Goal: Contribute content

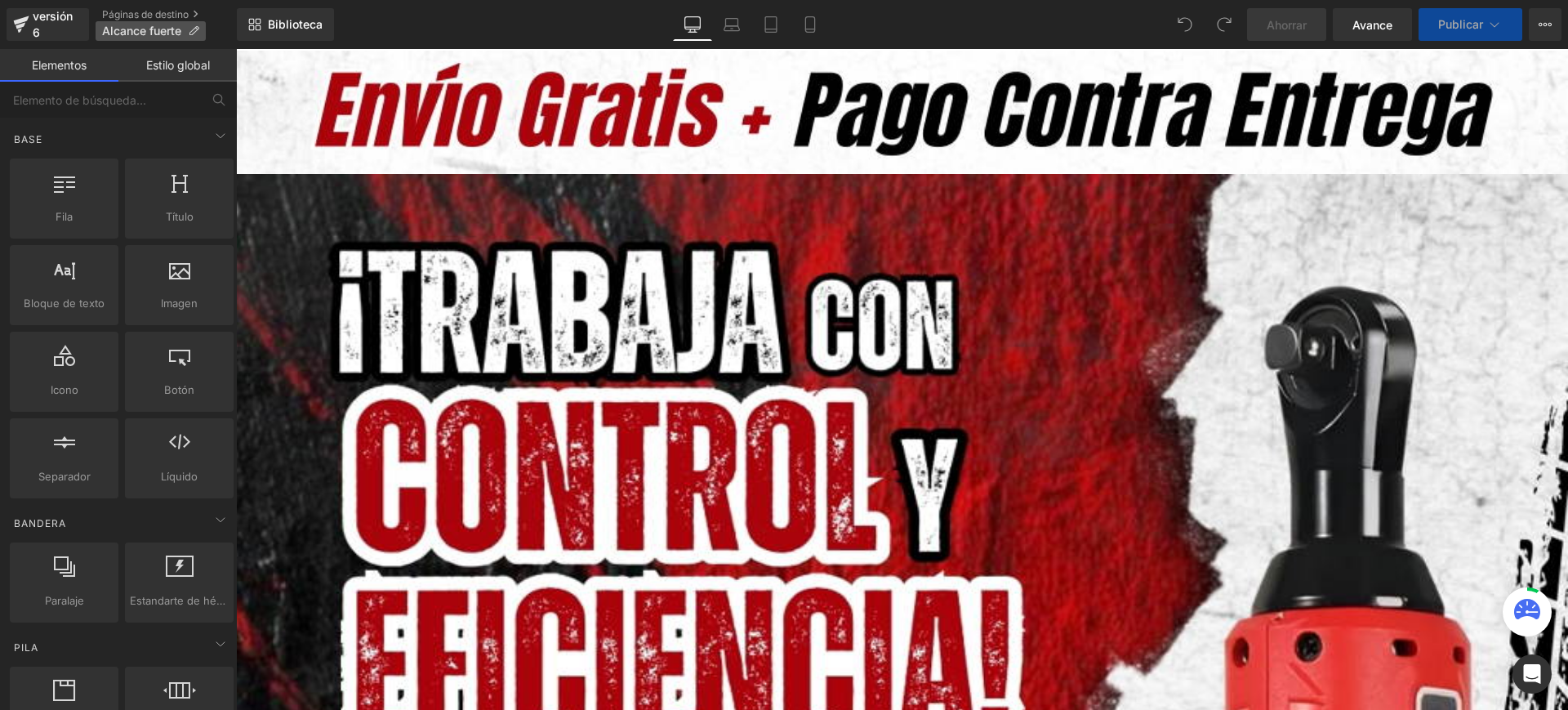
click at [188, 26] on p "Alcance fuerte" at bounding box center [151, 31] width 110 height 20
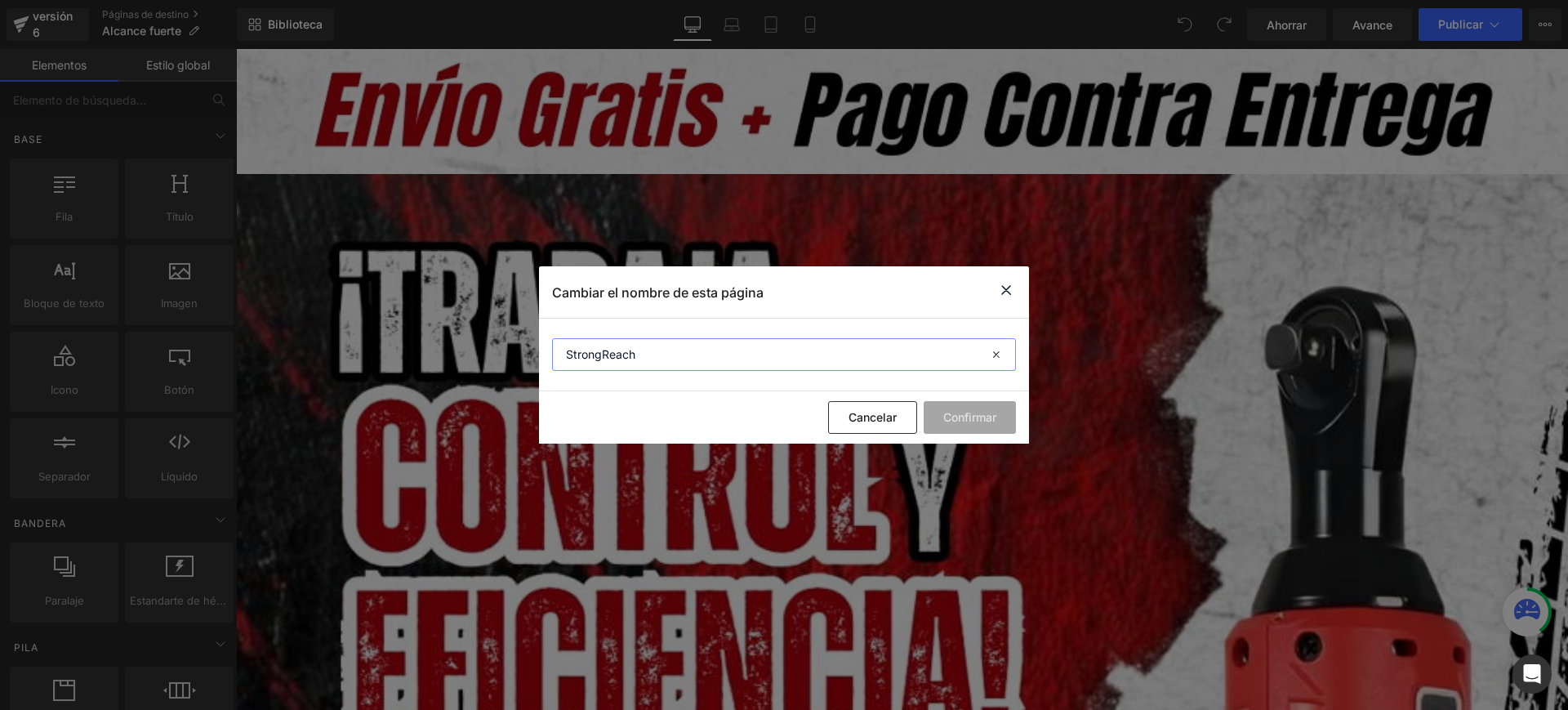
drag, startPoint x: 641, startPoint y: 352, endPoint x: 651, endPoint y: 368, distance: 18.9
click at [644, 351] on input "StrongReach" at bounding box center [784, 355] width 464 height 33
paste input "®"
type input "StrongReach®"
click at [979, 422] on font "Confirmar" at bounding box center [970, 417] width 53 height 14
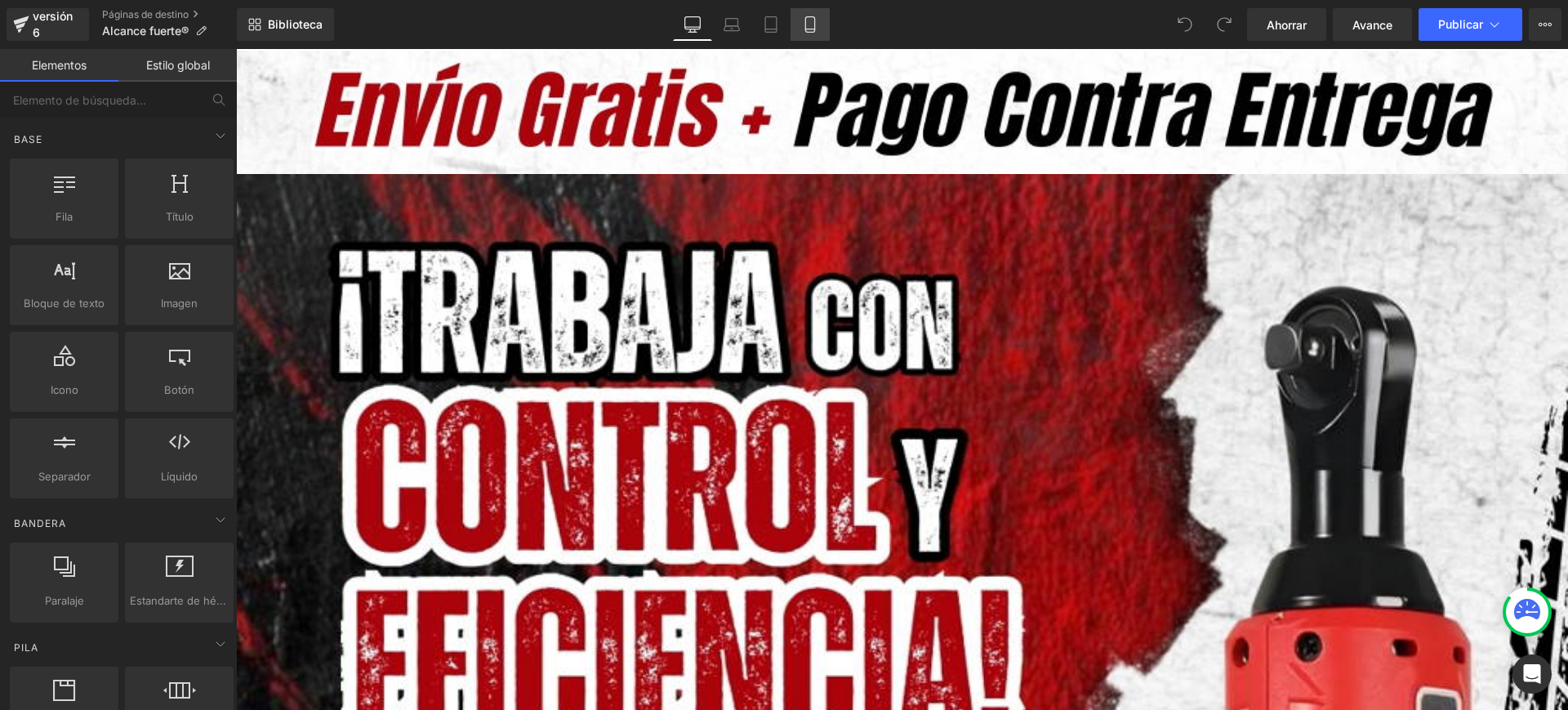
click at [817, 23] on link "Móvil" at bounding box center [810, 24] width 39 height 33
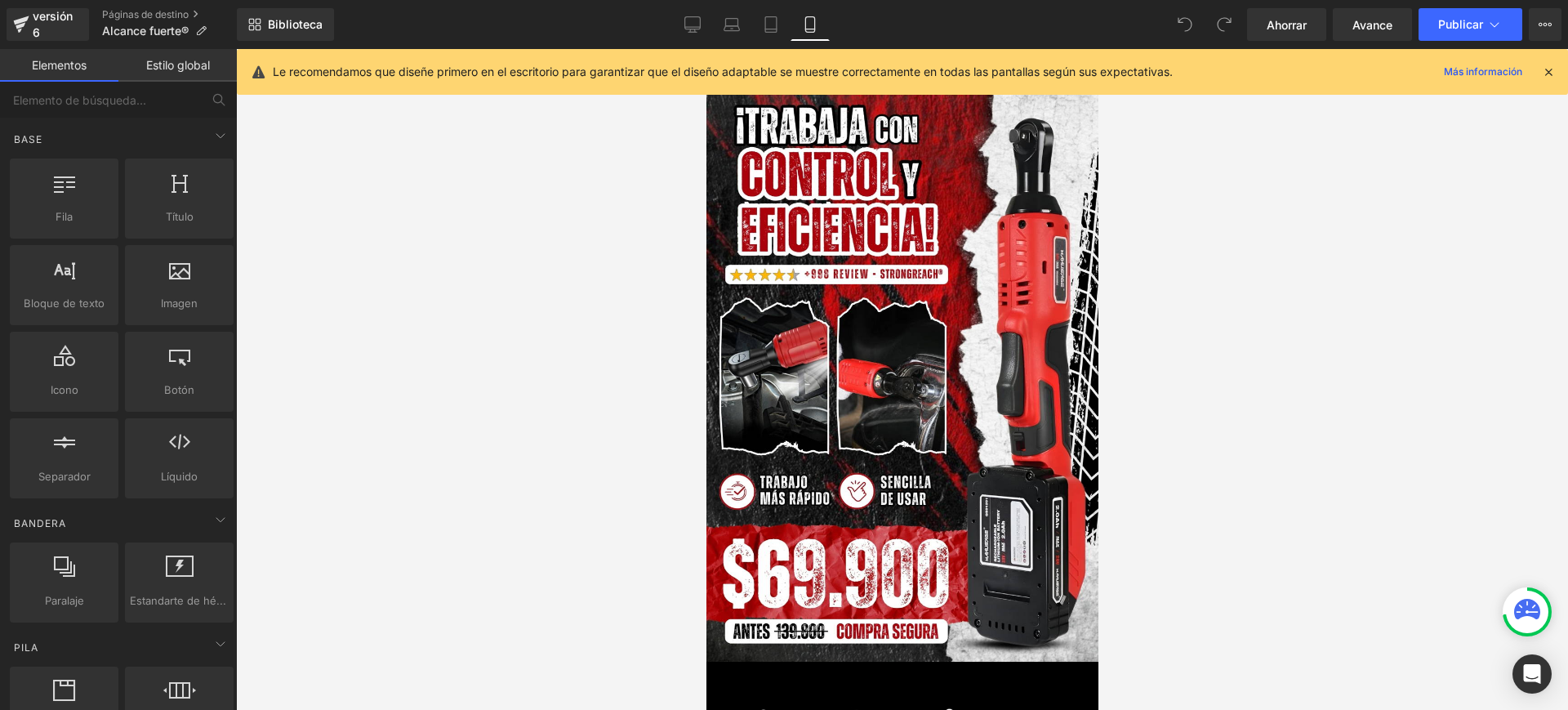
click at [1553, 73] on icon at bounding box center [1548, 72] width 15 height 15
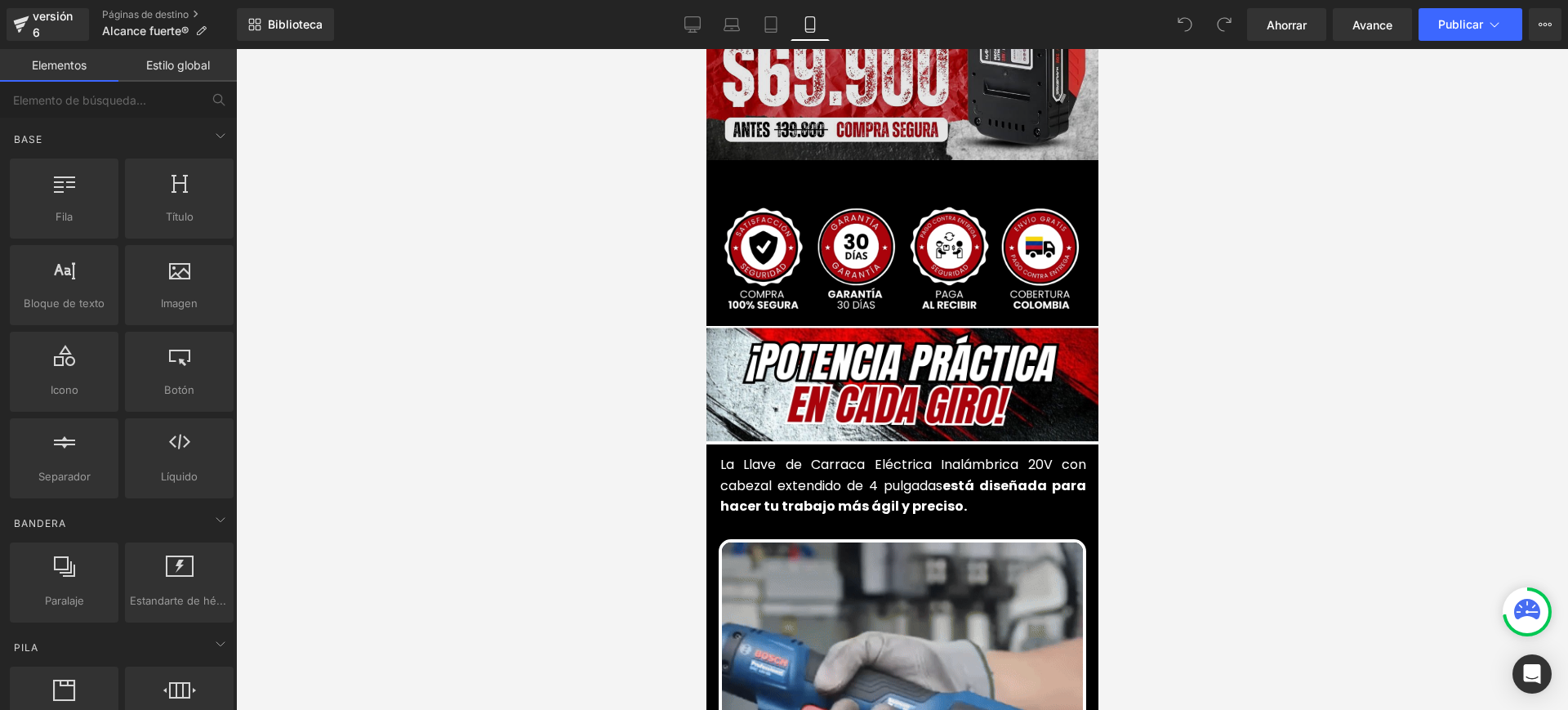
scroll to position [612, 0]
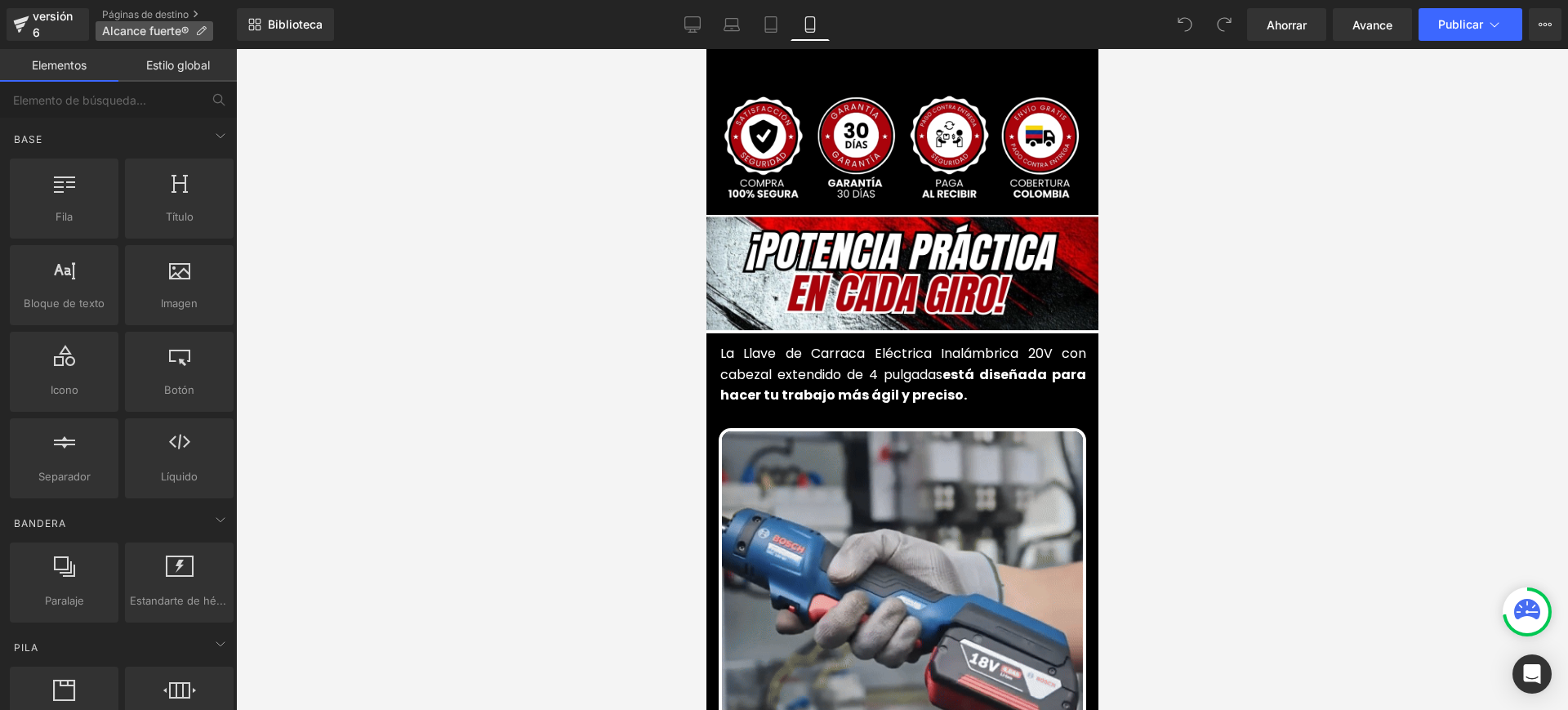
click at [210, 31] on p "Alcance fuerte®" at bounding box center [154, 31] width 118 height 20
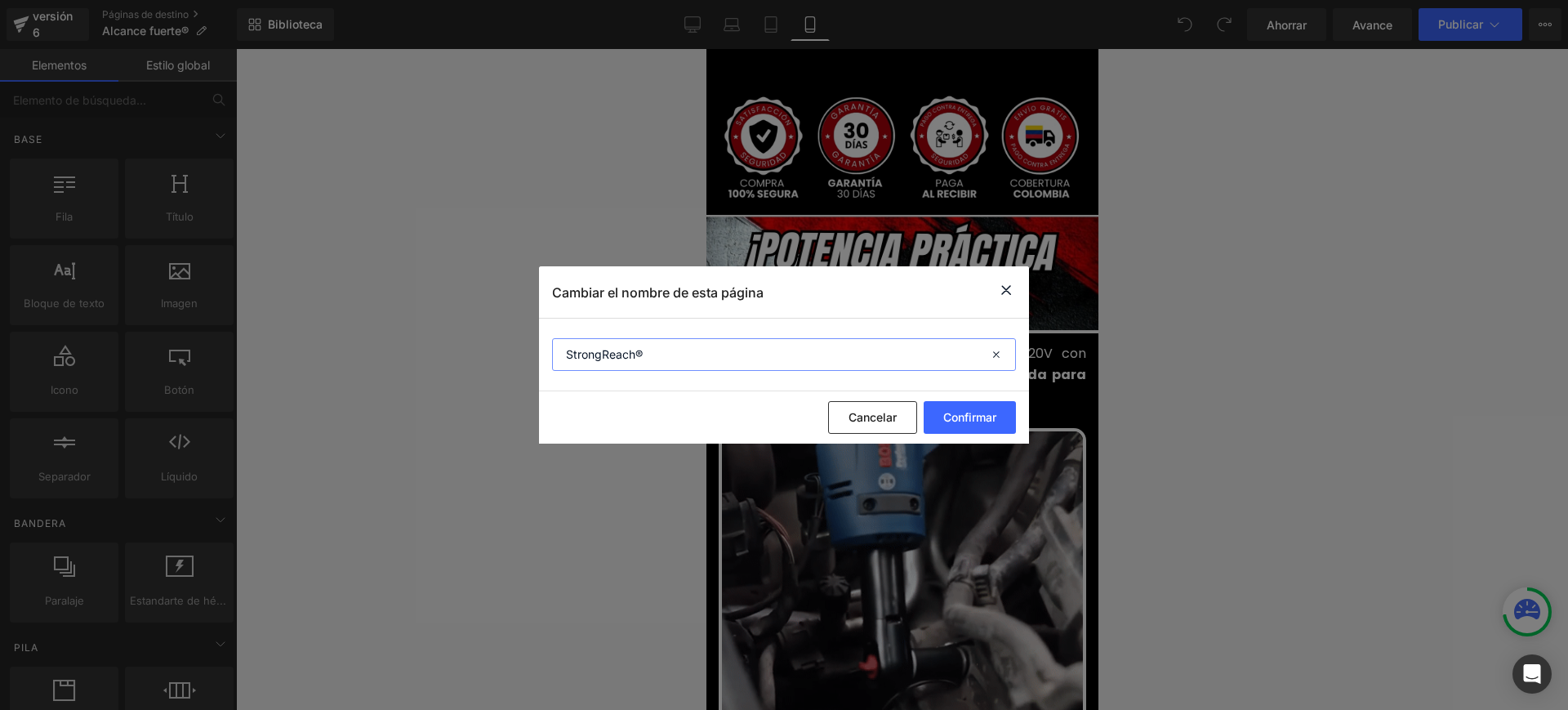
drag, startPoint x: 660, startPoint y: 353, endPoint x: 504, endPoint y: 349, distance: 156.1
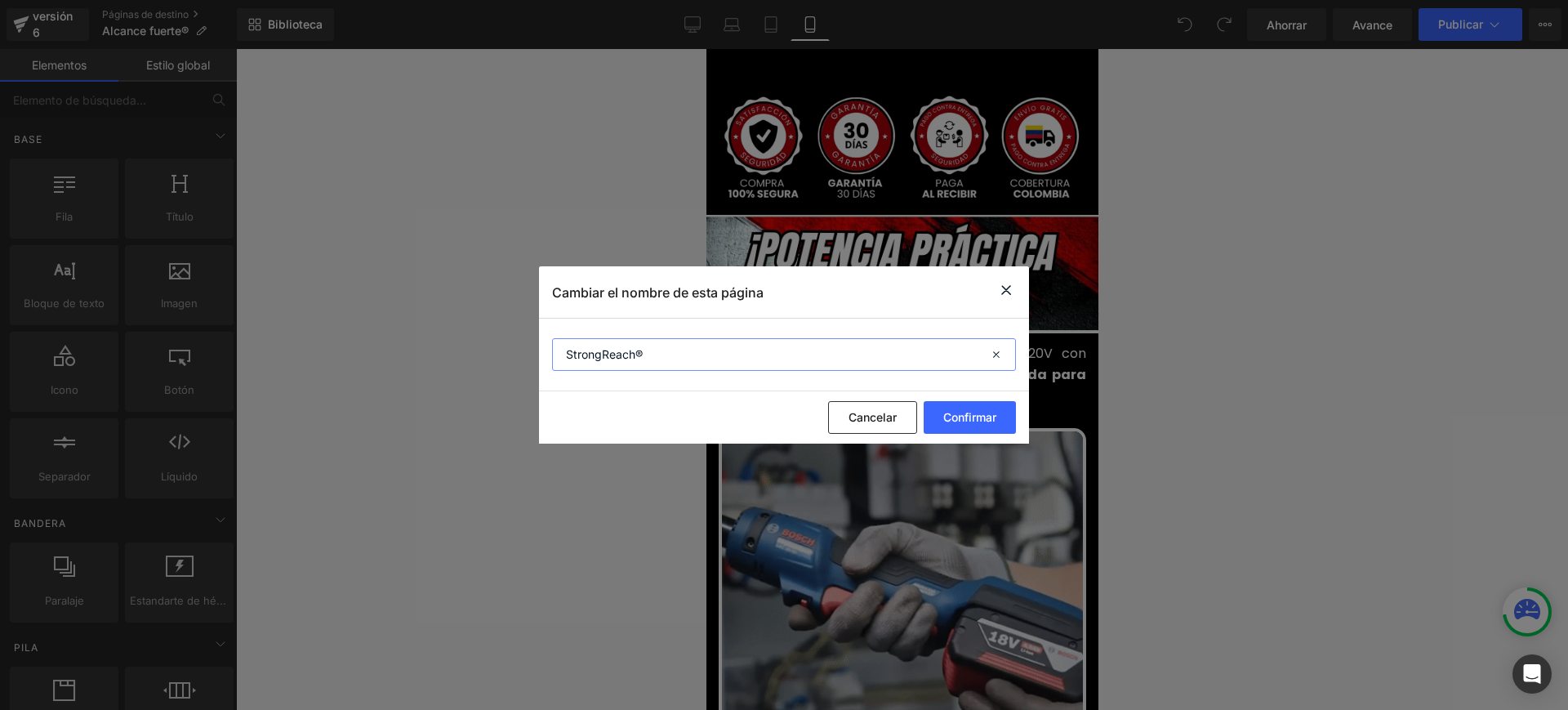
click at [504, 349] on div "Cambiar el nombre de esta página StrongReach® Cancelar Confirmar" at bounding box center [784, 355] width 1568 height 710
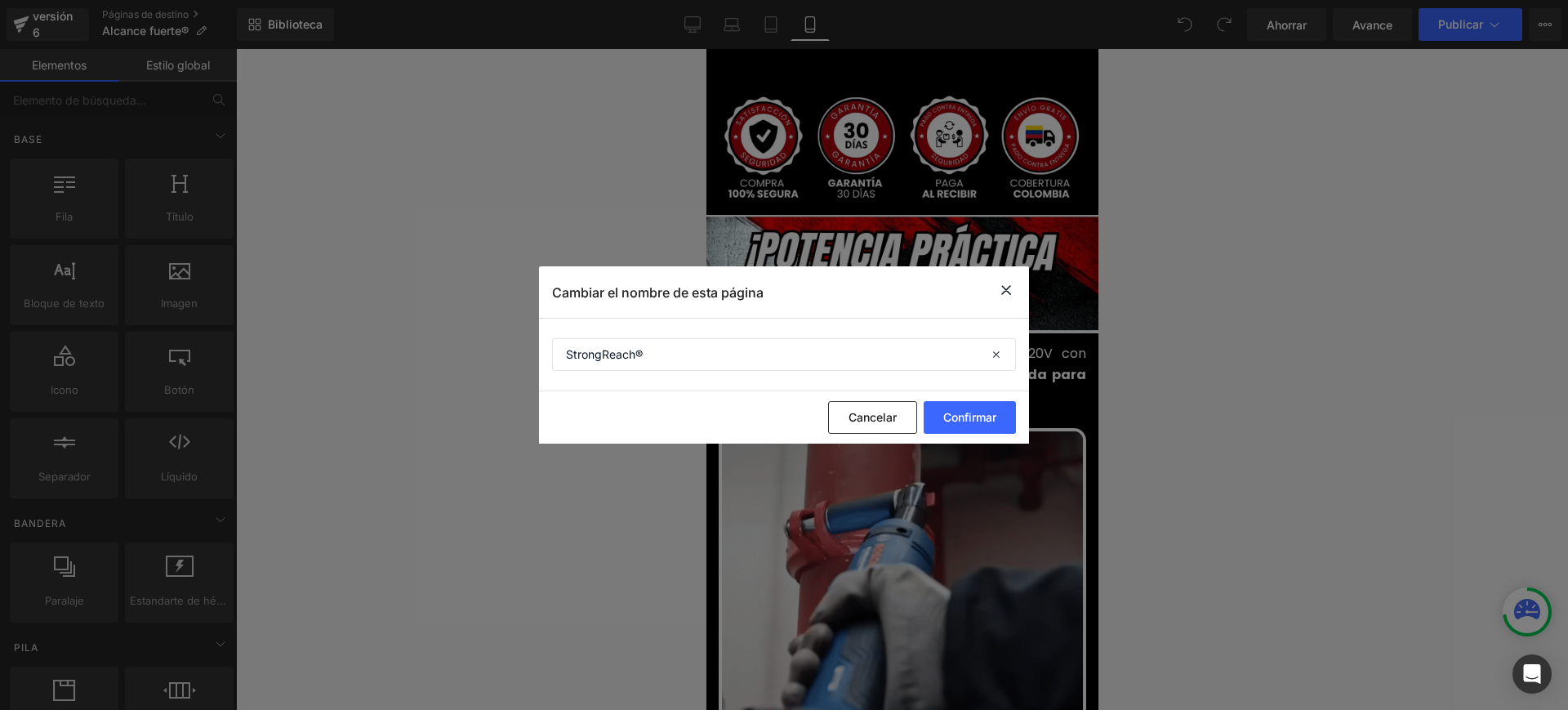
drag, startPoint x: 1008, startPoint y: 291, endPoint x: 302, endPoint y: 242, distance: 707.7
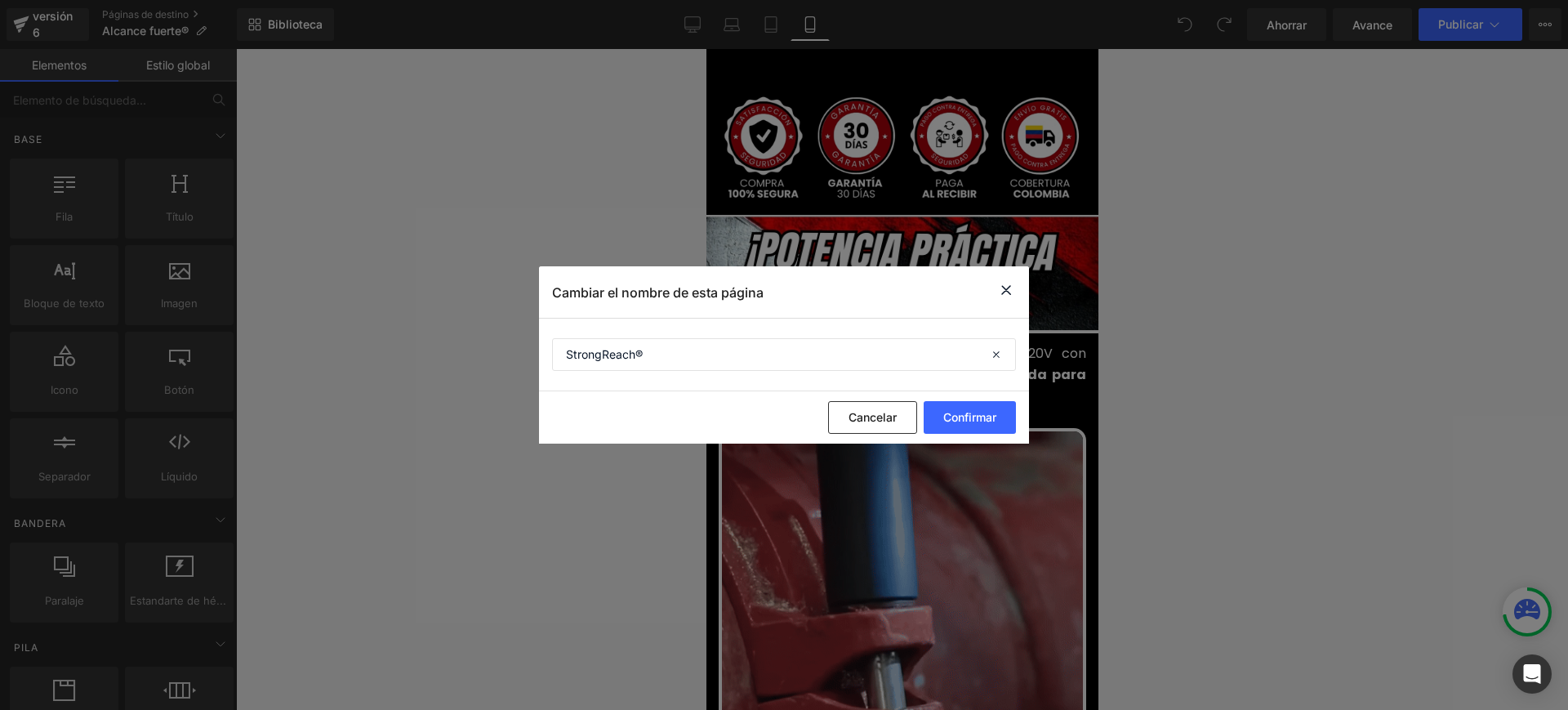
click at [1009, 291] on icon at bounding box center [1006, 290] width 20 height 20
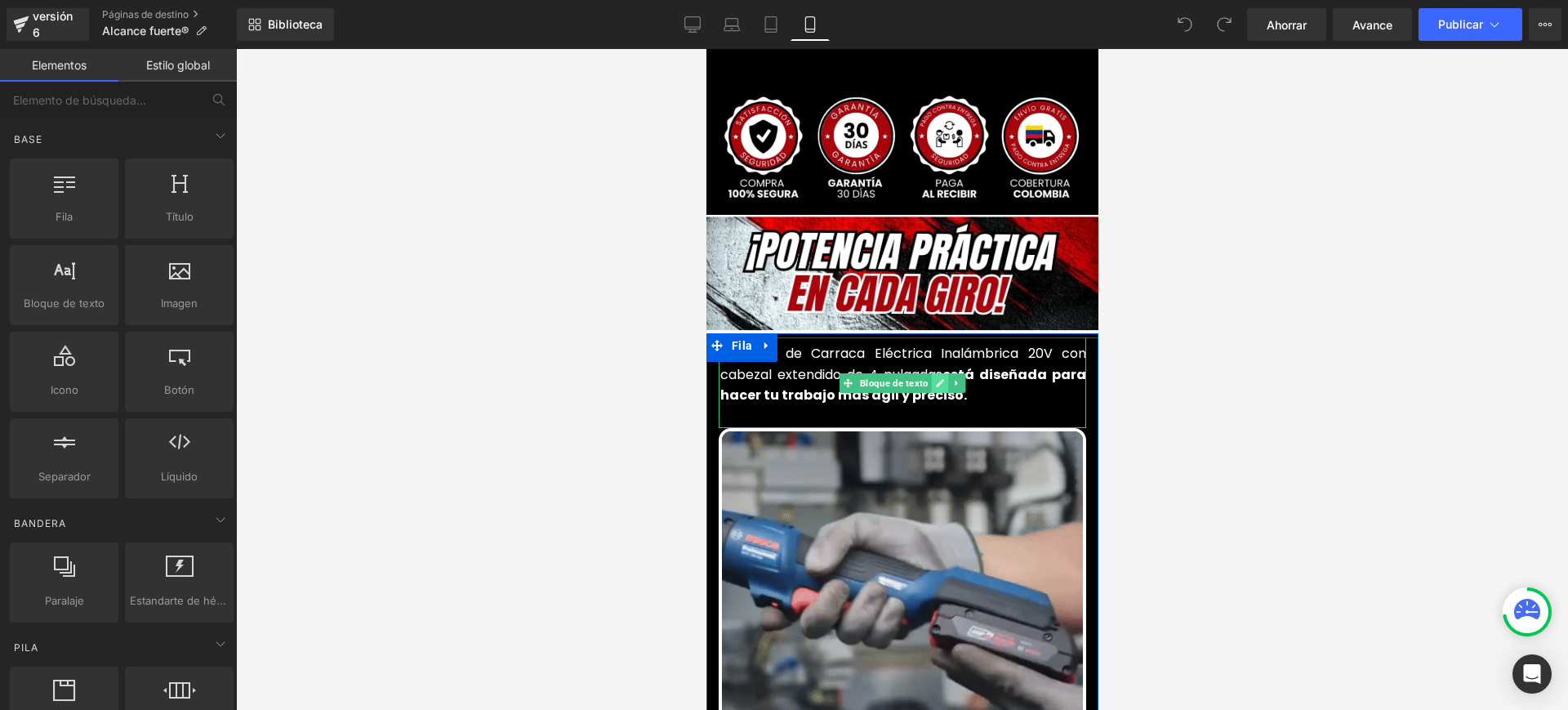
click at [934, 378] on icon at bounding box center [939, 383] width 9 height 10
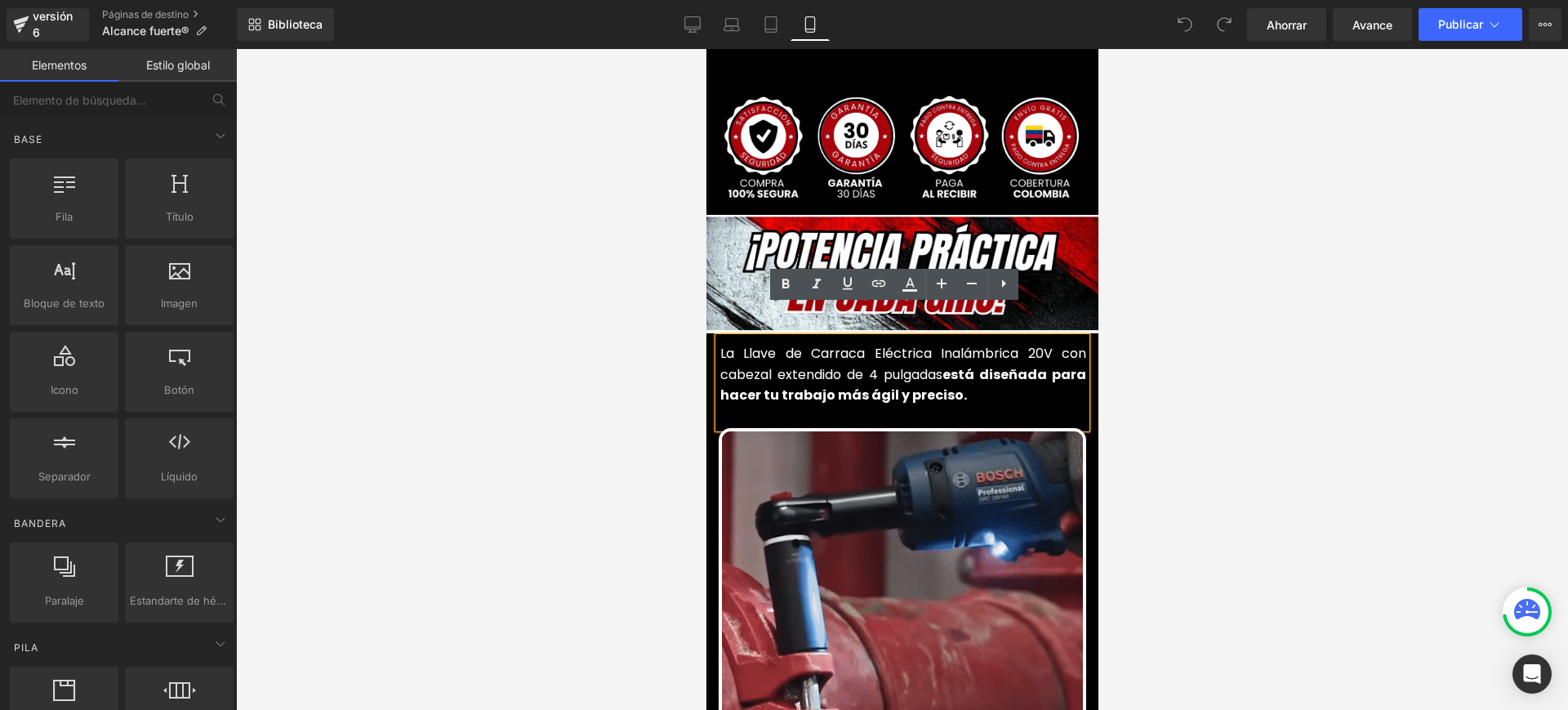
click at [971, 344] on font "La Llave de Carraca Eléctrica Inalámbrica 20V con cabezal extendido de 4 pulgad…" at bounding box center [902, 363] width 366 height 40
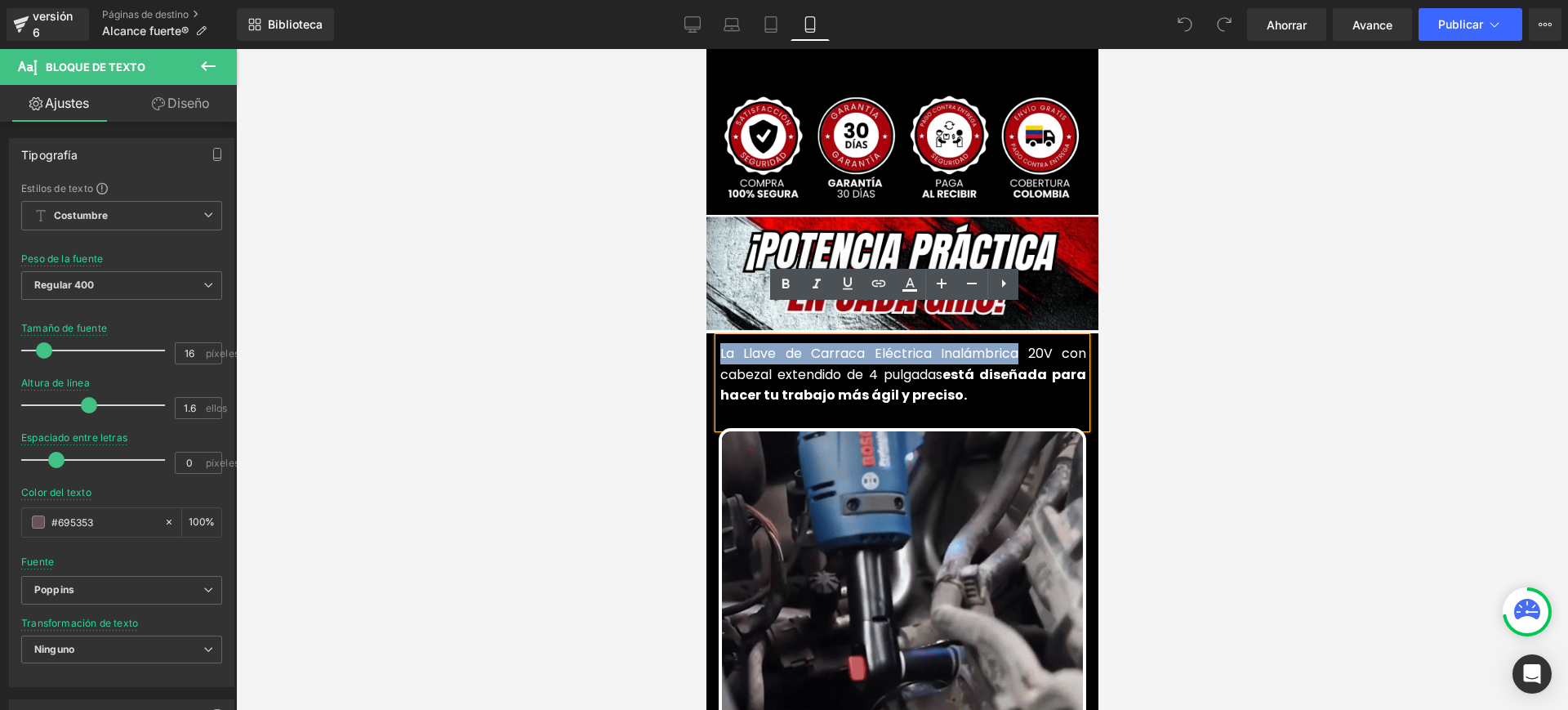
drag, startPoint x: 1012, startPoint y: 321, endPoint x: 713, endPoint y: 316, distance: 299.0
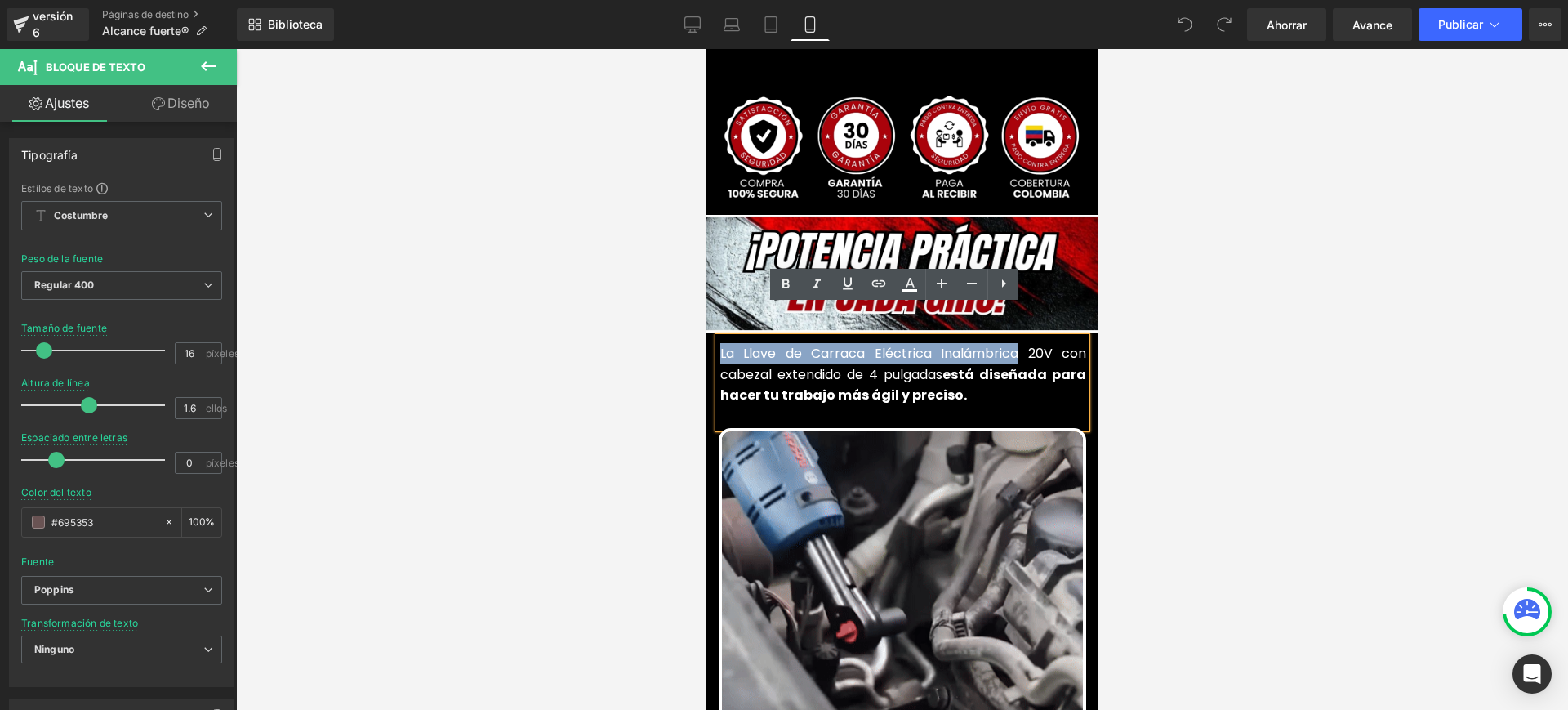
click at [720, 344] on font "La Llave de Carraca Eléctrica Inalámbrica 20V con cabezal extendido de 4 pulgad…" at bounding box center [902, 363] width 366 height 40
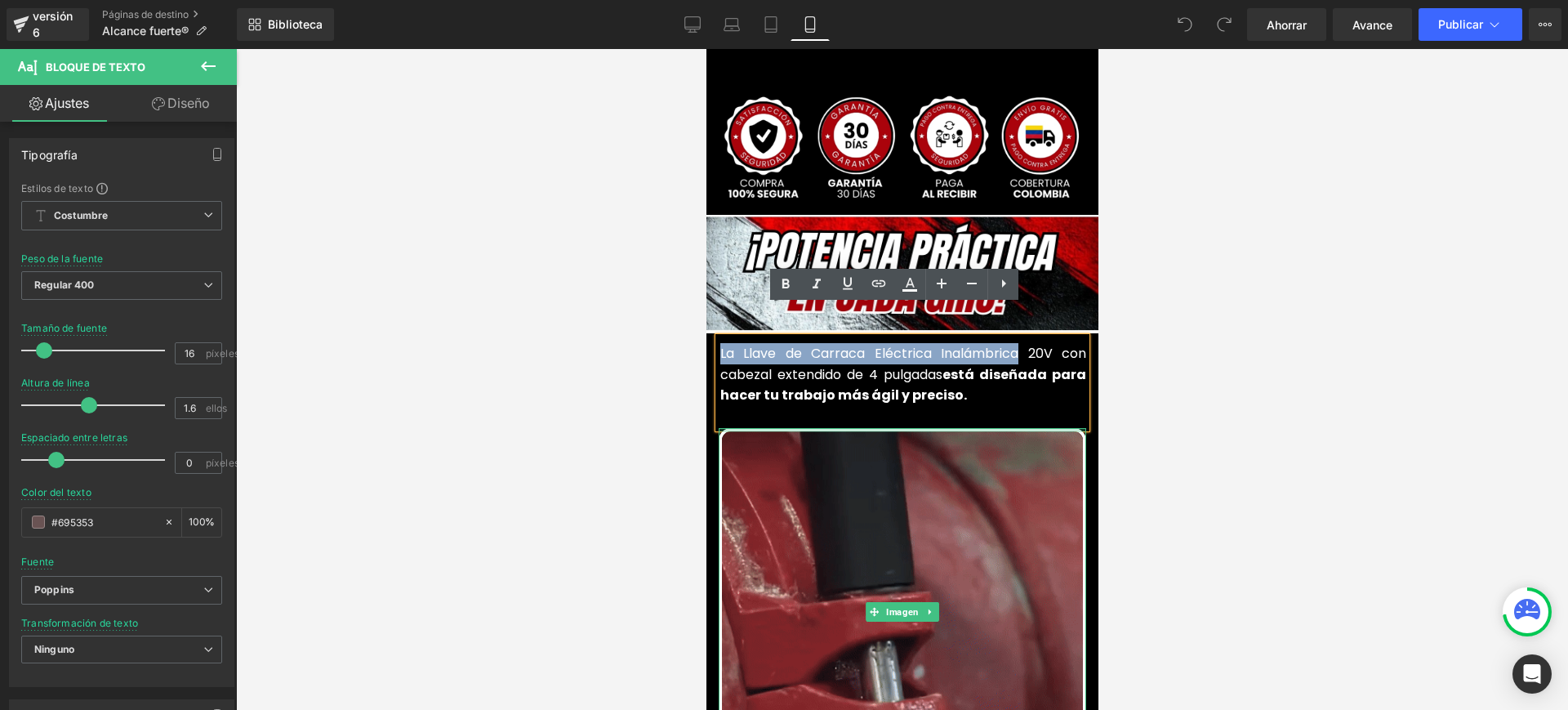
paste div
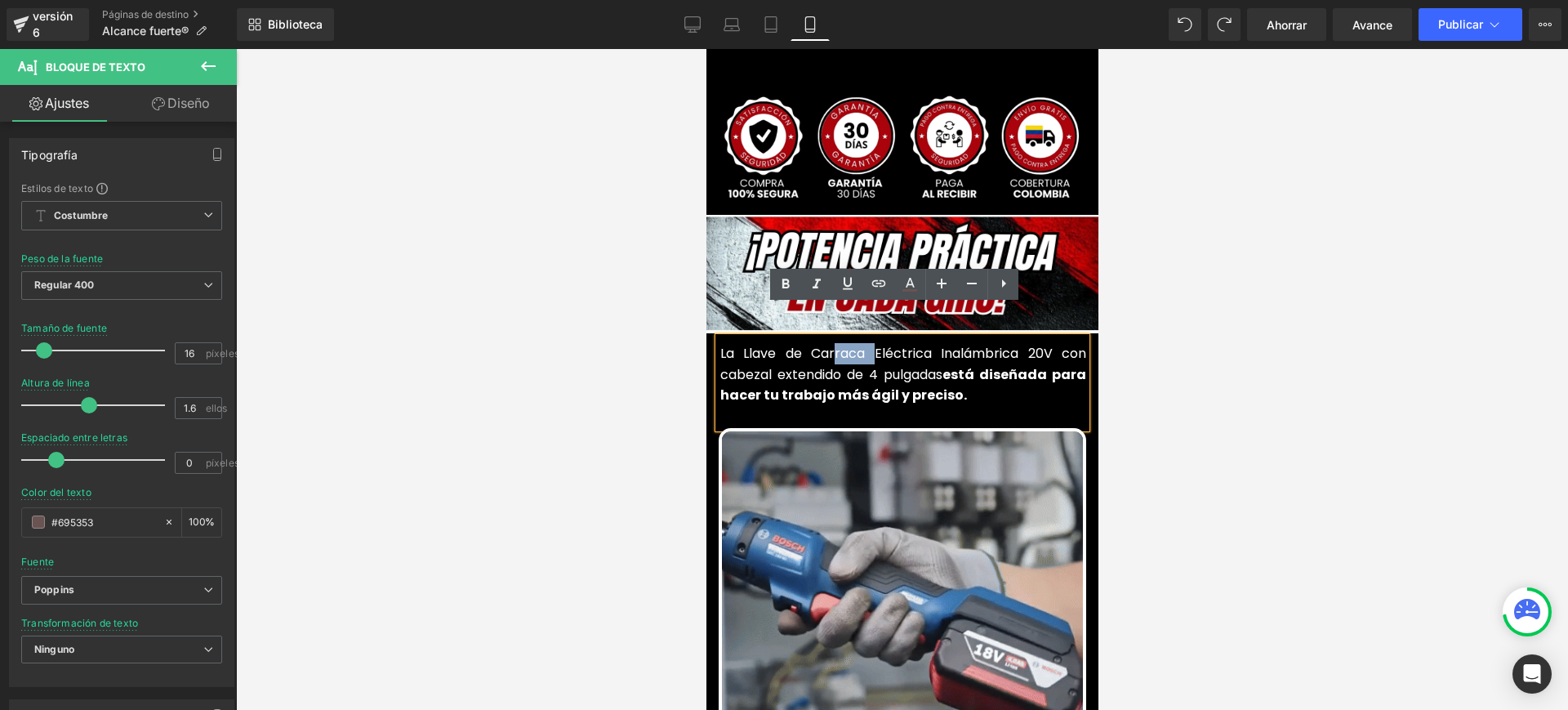
drag, startPoint x: 863, startPoint y: 320, endPoint x: 827, endPoint y: 313, distance: 36.7
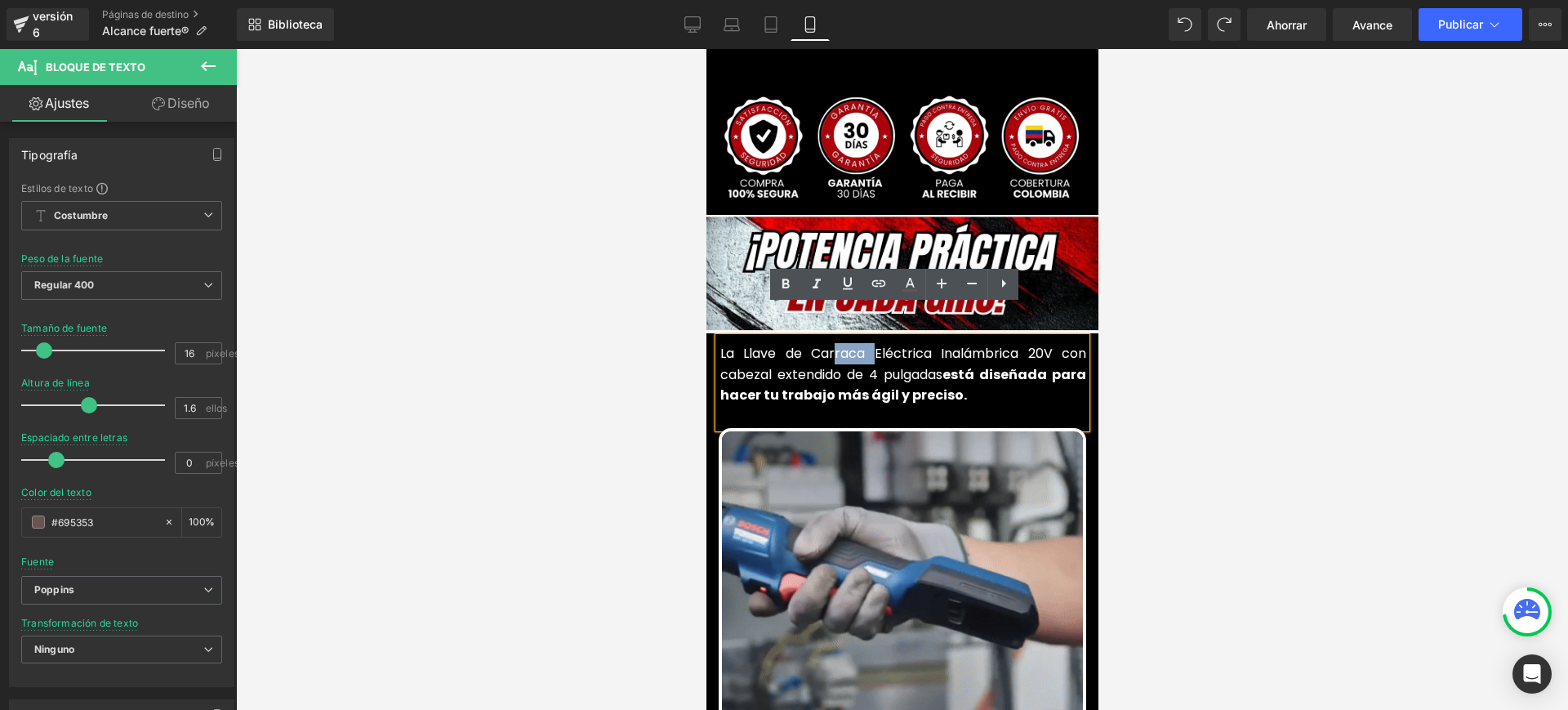
click at [827, 344] on font "La Llave de Carraca Eléctrica Inalámbrica 20V con cabezal extendido de 4 pulgad…" at bounding box center [902, 363] width 366 height 40
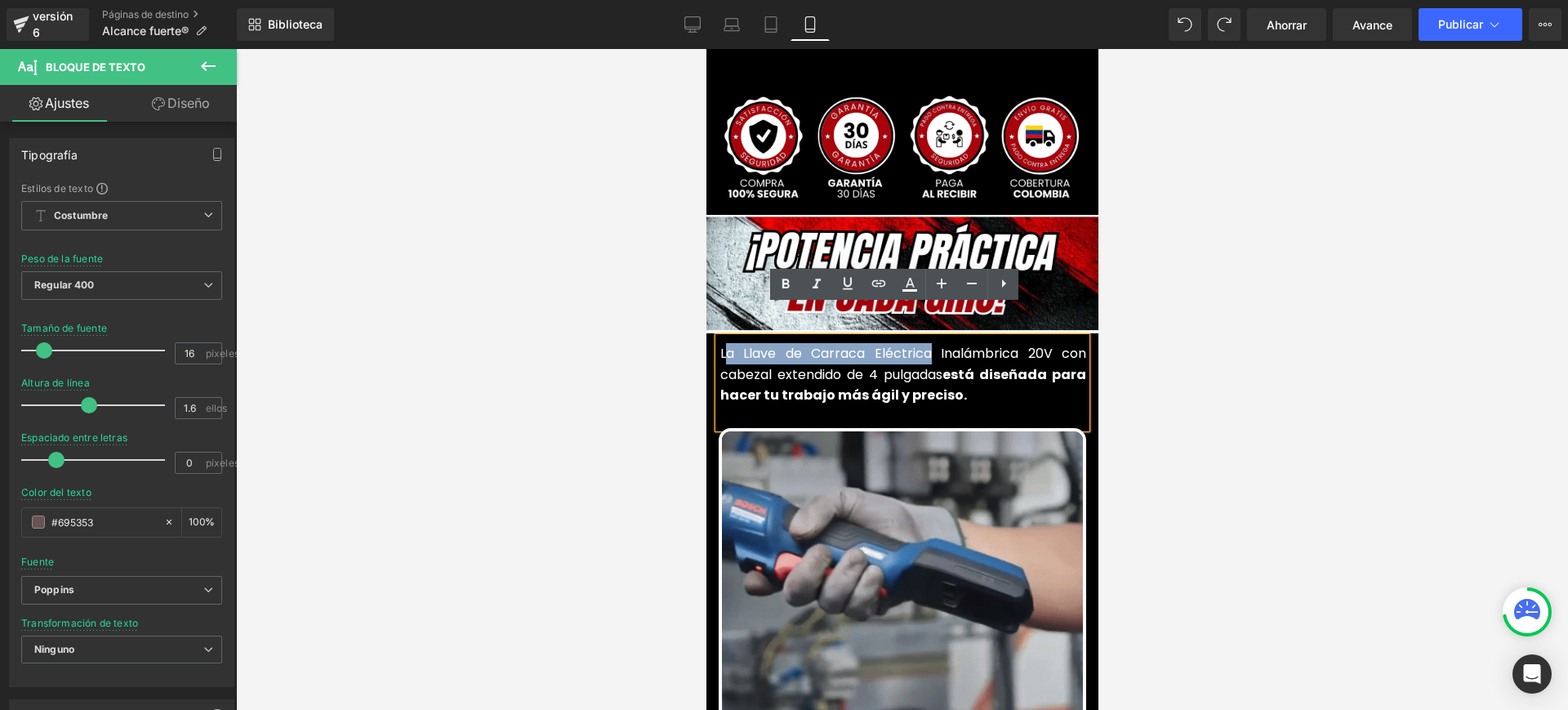
drag, startPoint x: 922, startPoint y: 321, endPoint x: 714, endPoint y: 326, distance: 208.1
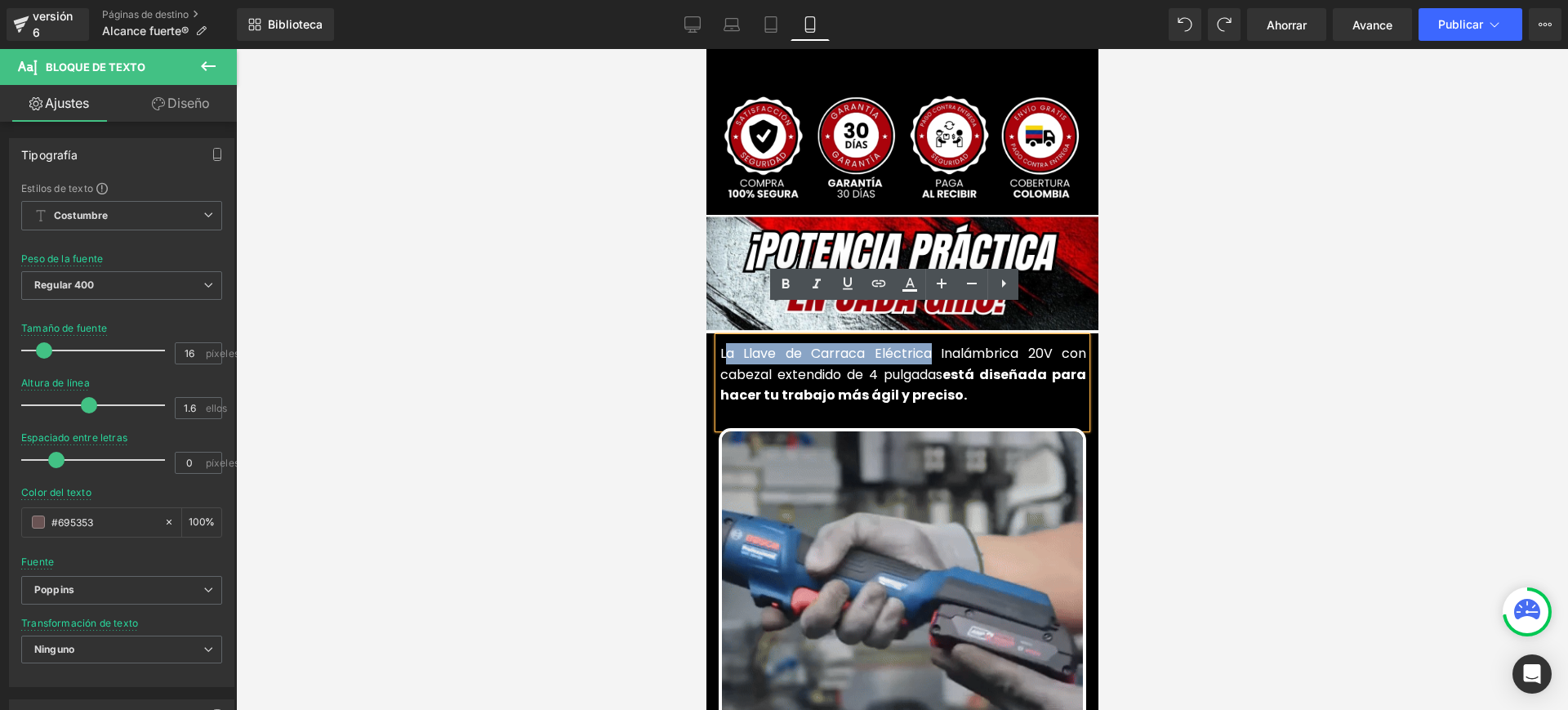
click at [720, 344] on font "La Llave de Carraca Eléctrica Inalámbrica 20V con cabezal extendido de 4 pulgad…" at bounding box center [902, 363] width 366 height 40
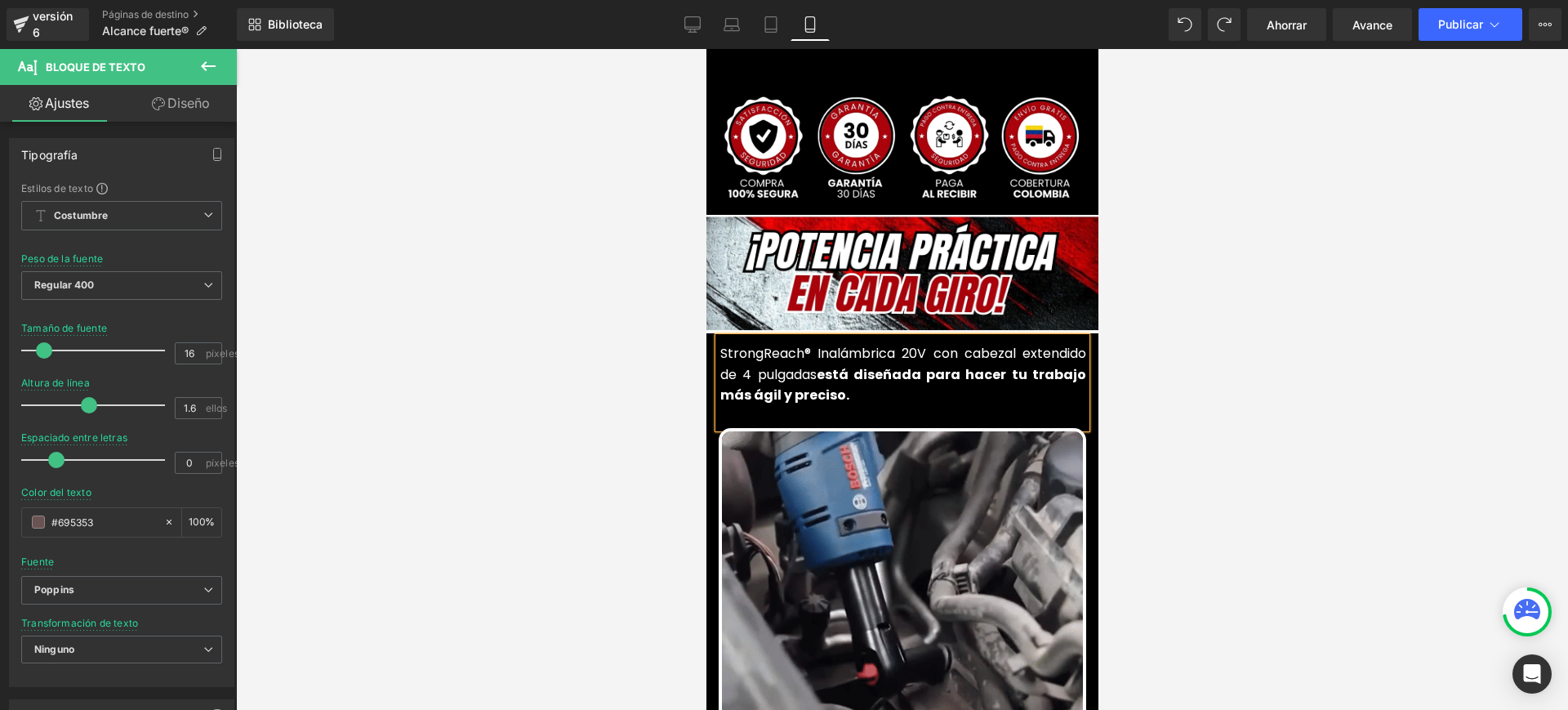
click at [854, 373] on p "StrongReach® Inalámbrica 20V con cabezal extendido de 4 pulgadas está diseñada …" at bounding box center [902, 374] width 366 height 63
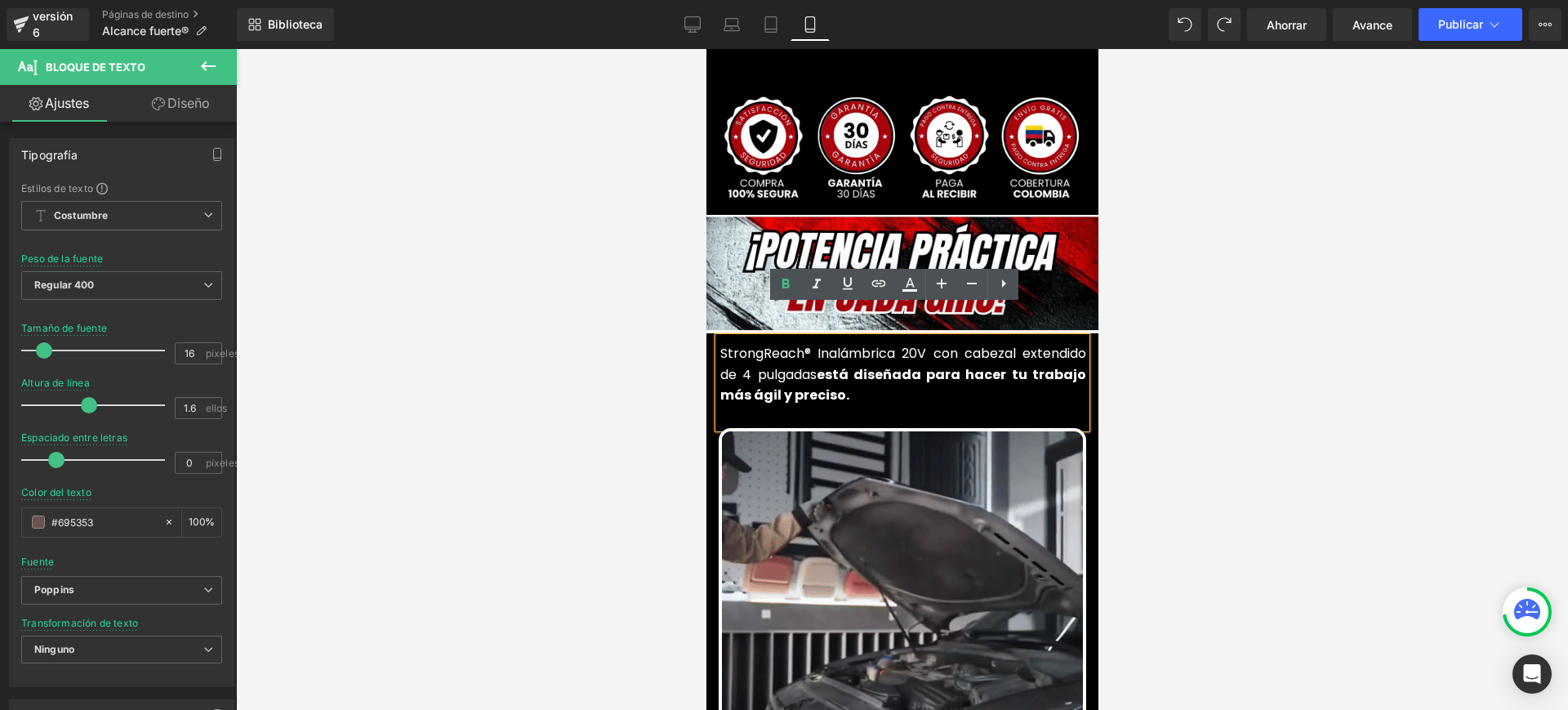
click at [896, 344] on font "StrongReach® Inalámbrica 20V con cabezal extendido de 4 pulgadas" at bounding box center [902, 363] width 366 height 40
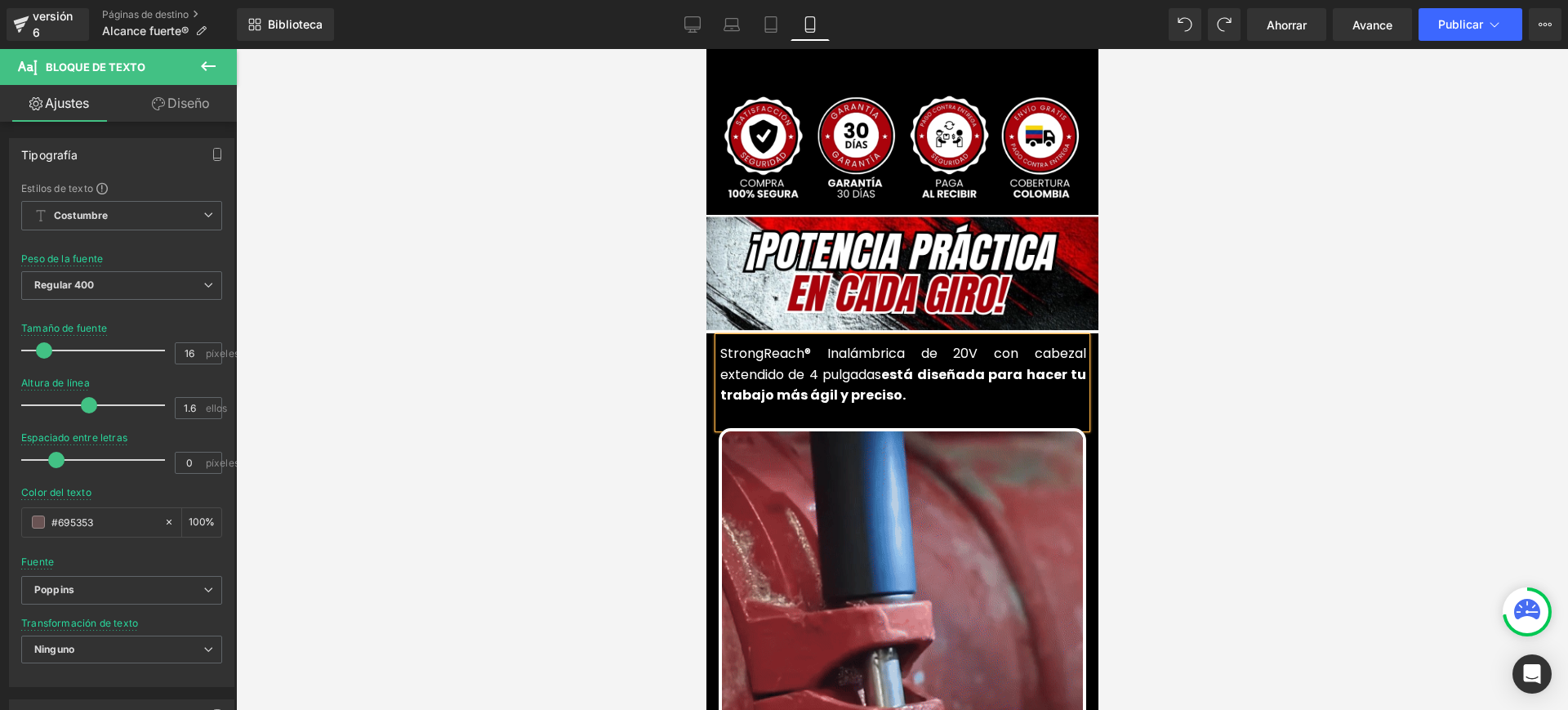
click at [812, 344] on font "StrongReach® Inalámbrica de 20V con cabezal extendido de 4 pulgadas" at bounding box center [902, 363] width 366 height 40
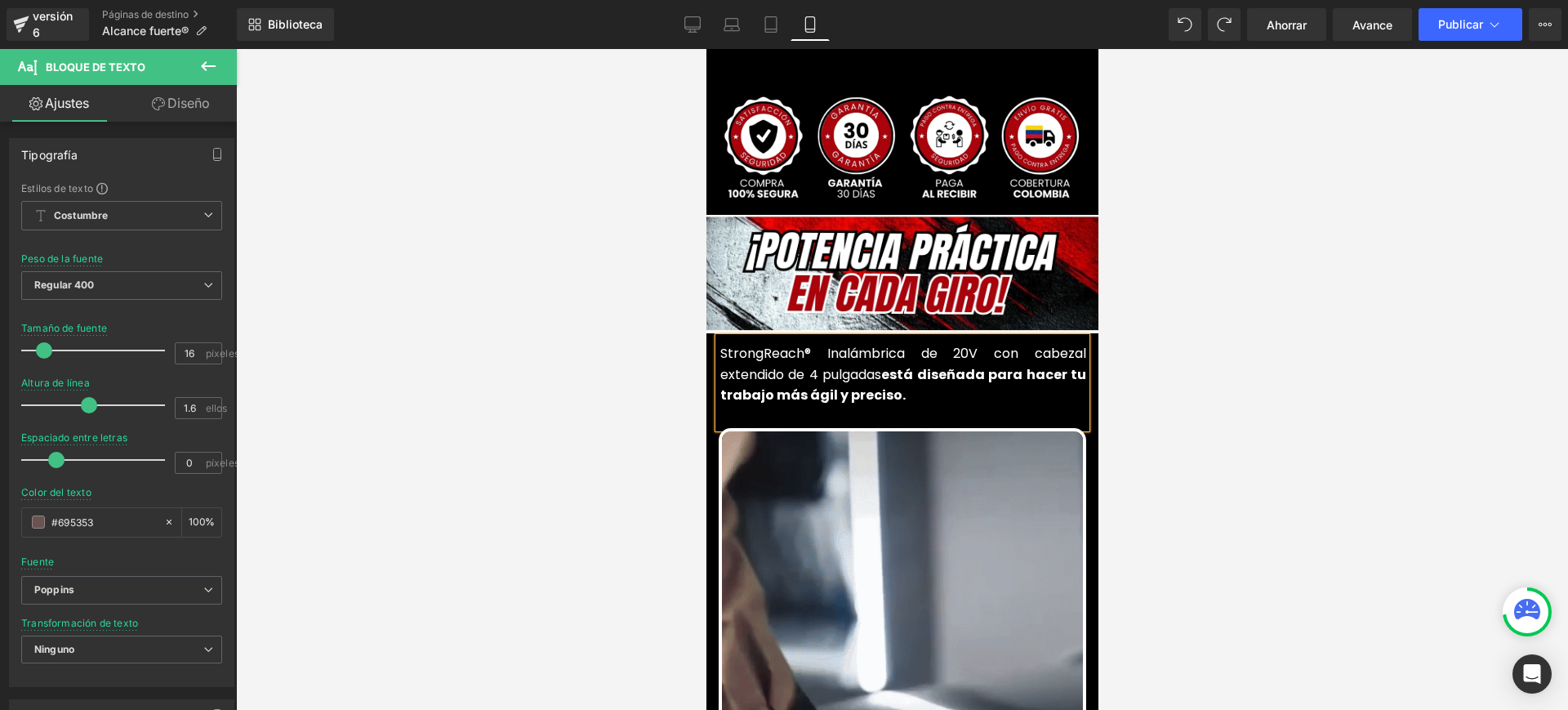
click at [895, 370] on p "StrongReach® Inalámbrica de 20V con cabezal extendido de 4 pulgadas está diseña…" at bounding box center [902, 374] width 366 height 63
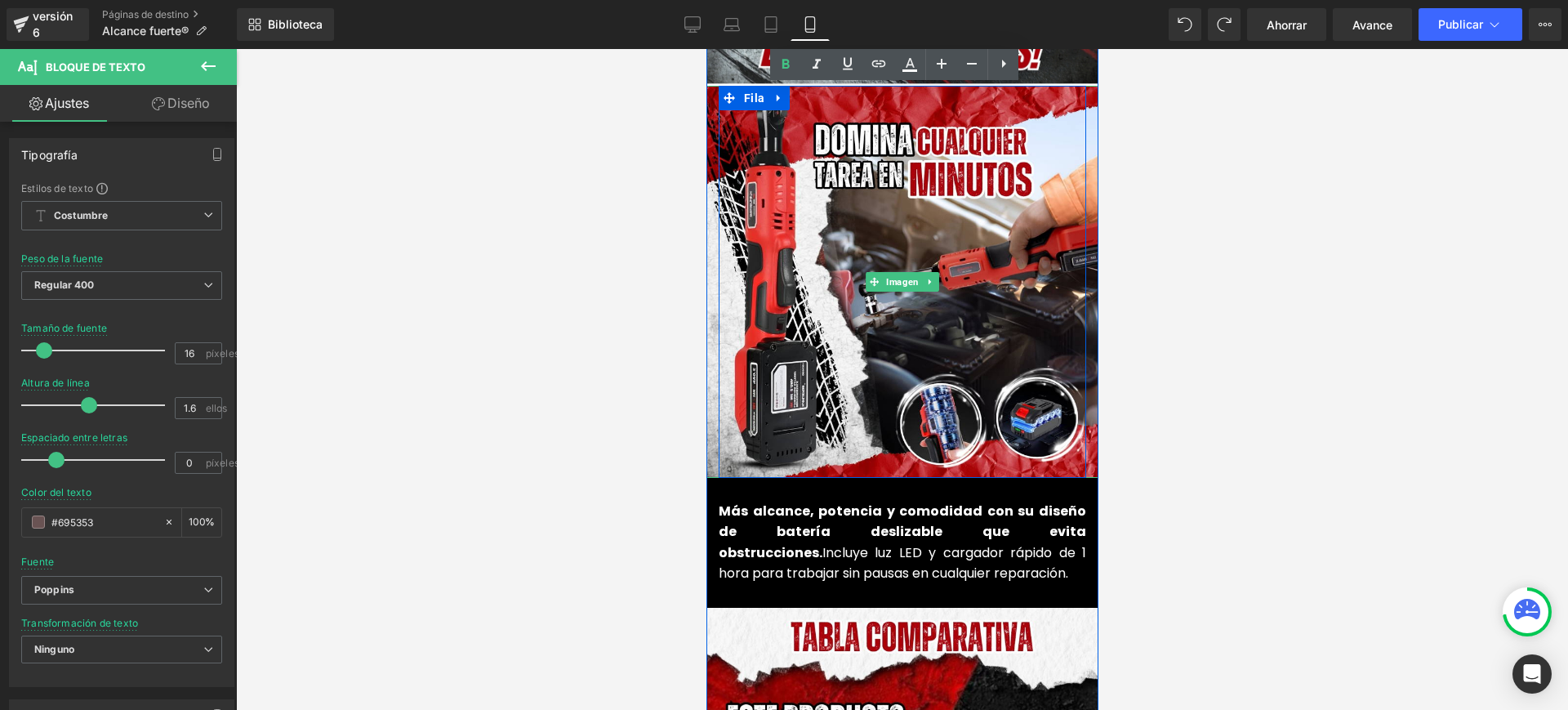
scroll to position [1736, 0]
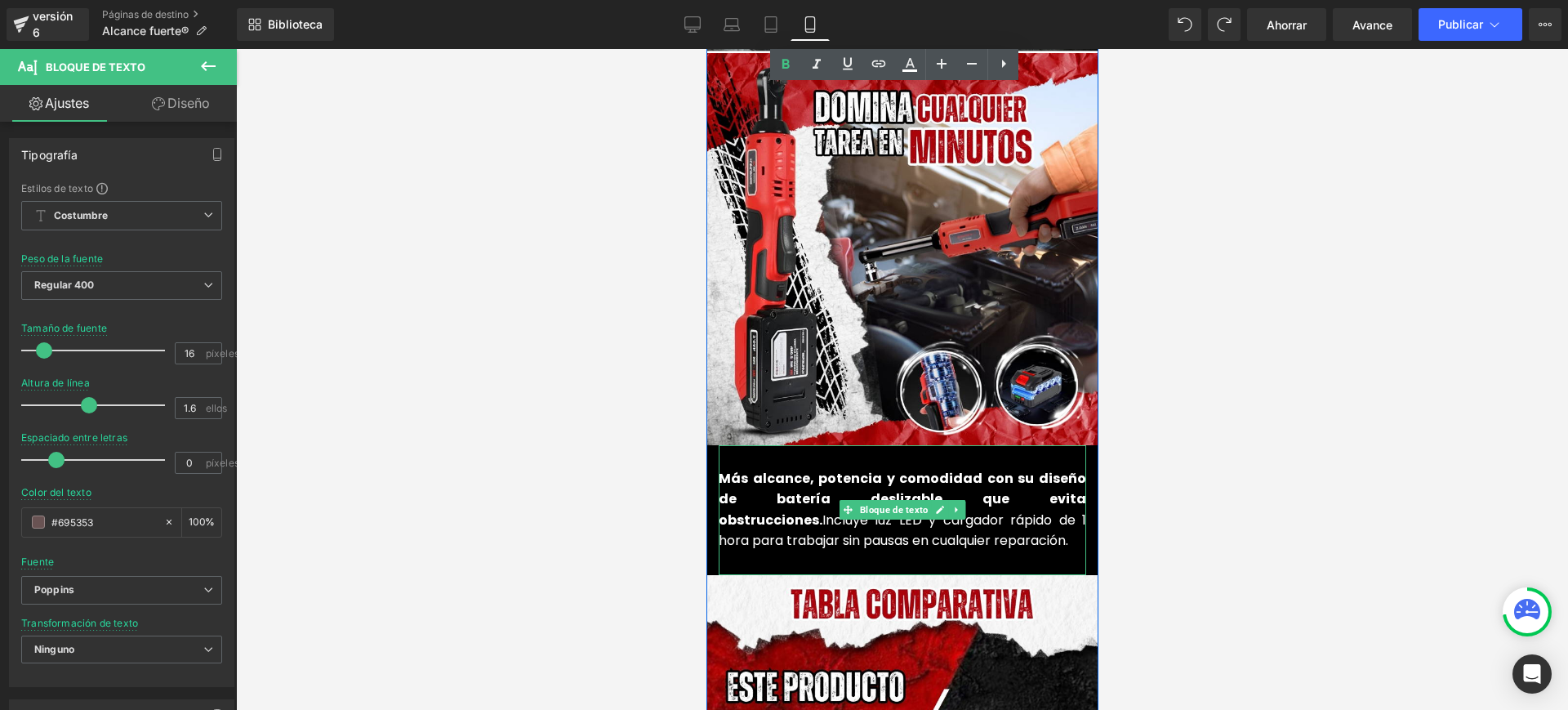
click at [744, 469] on font "Más alcance, potencia y comodidad con su diseño de batería deslizable que evita…" at bounding box center [901, 499] width 368 height 60
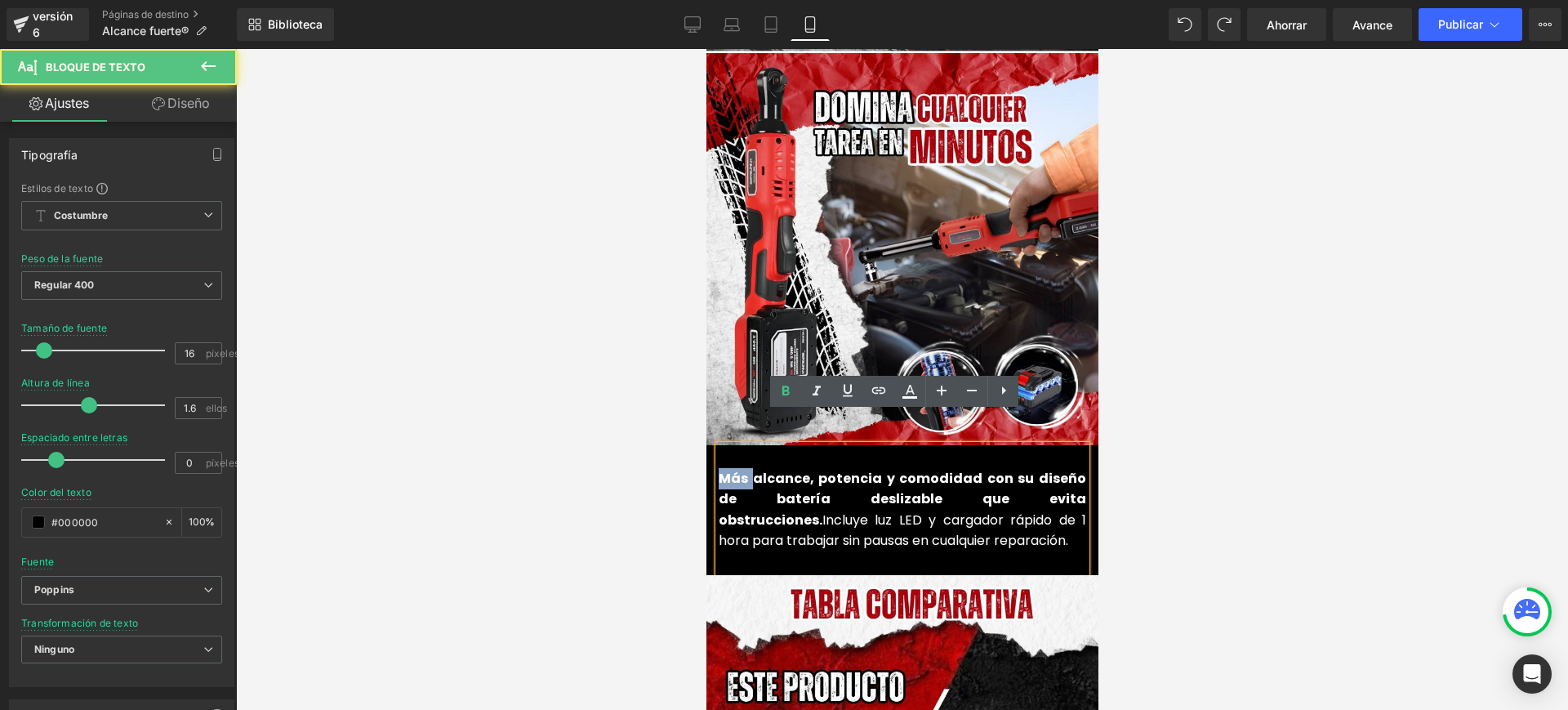
drag, startPoint x: 741, startPoint y: 449, endPoint x: 714, endPoint y: 452, distance: 27.2
click at [718, 469] on font "Más alcance, potencia y comodidad con su diseño de batería deslizable que evita…" at bounding box center [901, 499] width 368 height 60
paste div
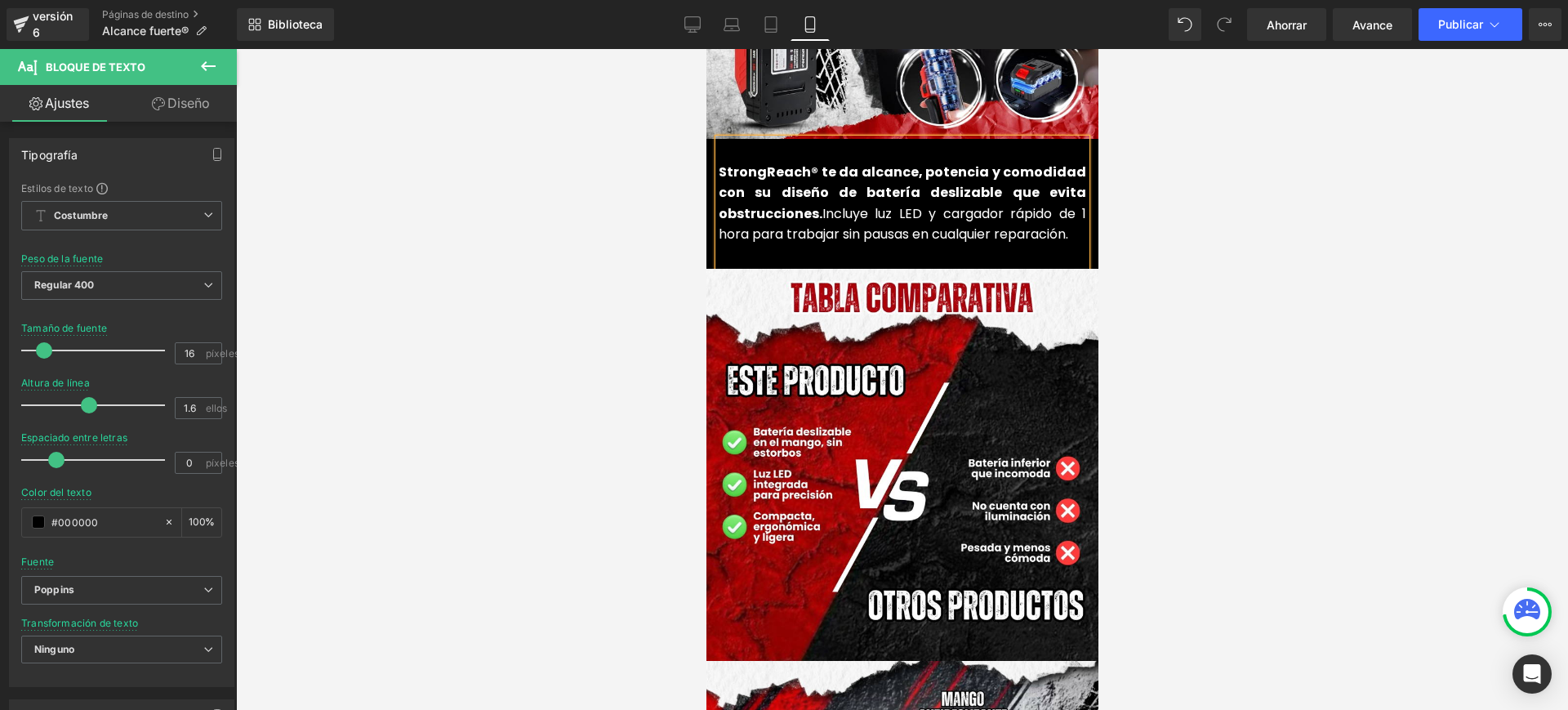
scroll to position [1940, 0]
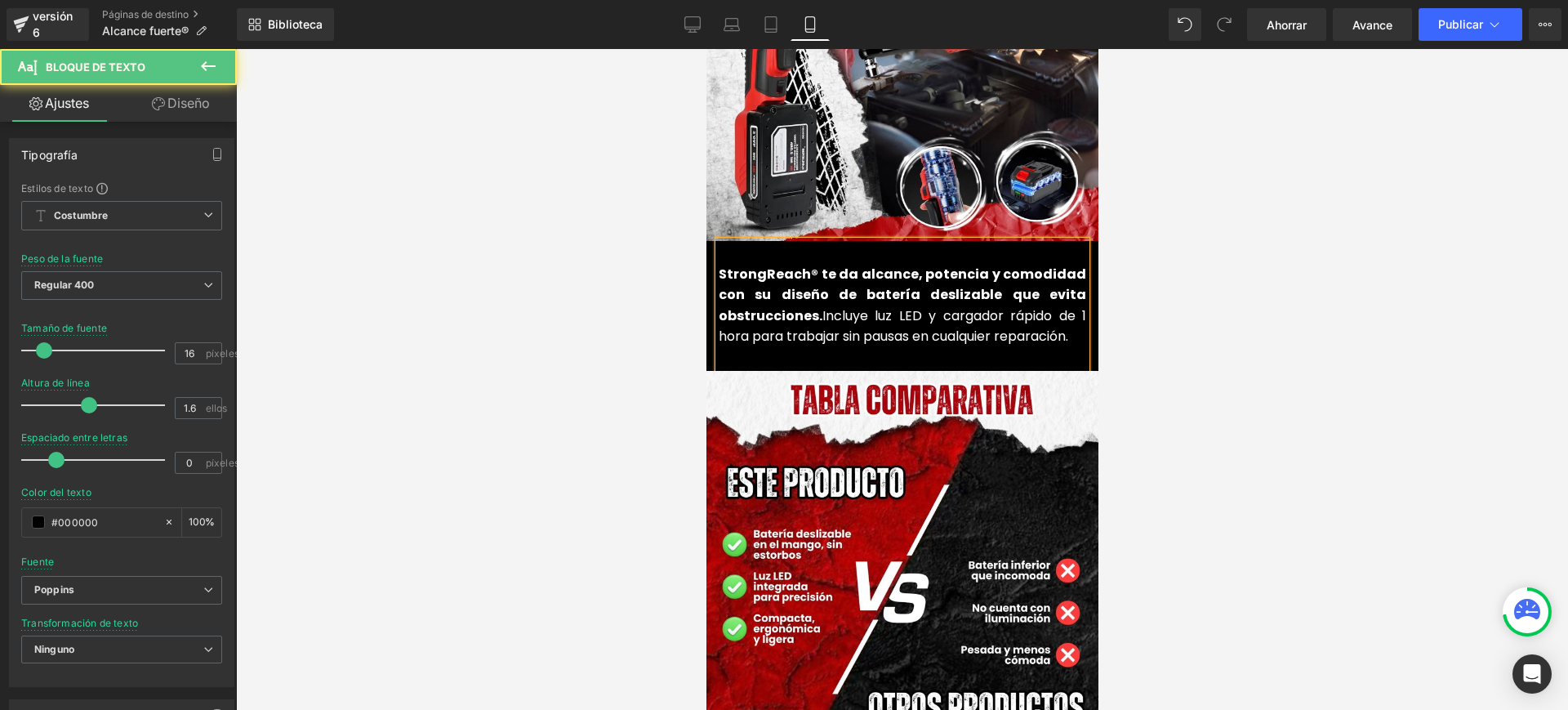
drag, startPoint x: 1036, startPoint y: 261, endPoint x: 745, endPoint y: 255, distance: 291.1
click at [745, 265] on font "StrongReach® te da alcance, potencia y comodidad con su diseño de batería desli…" at bounding box center [901, 295] width 368 height 60
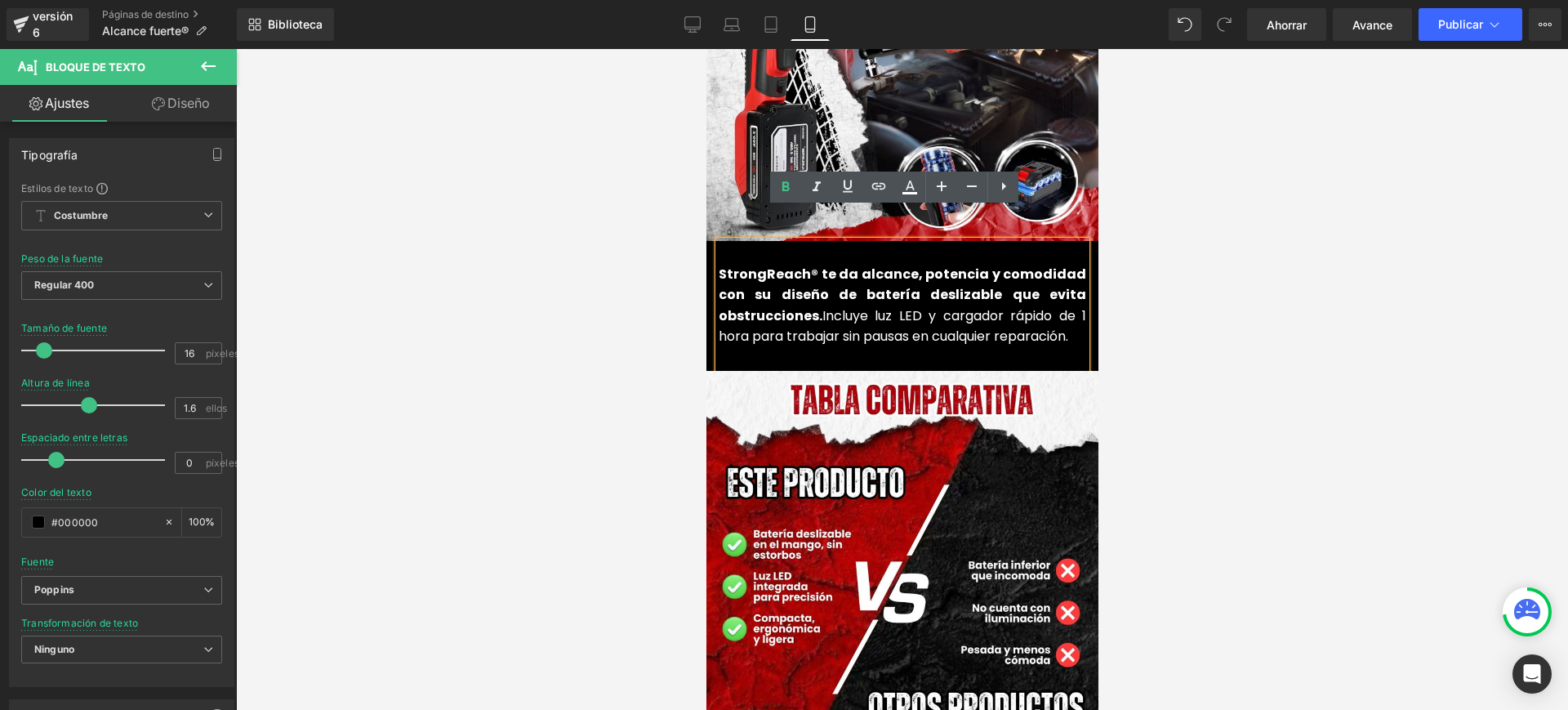
click at [1031, 265] on font "StrongReach® te da alcance, potencia y comodidad con su diseño de batería desli…" at bounding box center [901, 295] width 368 height 60
click at [1041, 267] on font "StrongReach® te da alcance, potencia y comodidad con su diseño de batería desli…" at bounding box center [901, 295] width 368 height 60
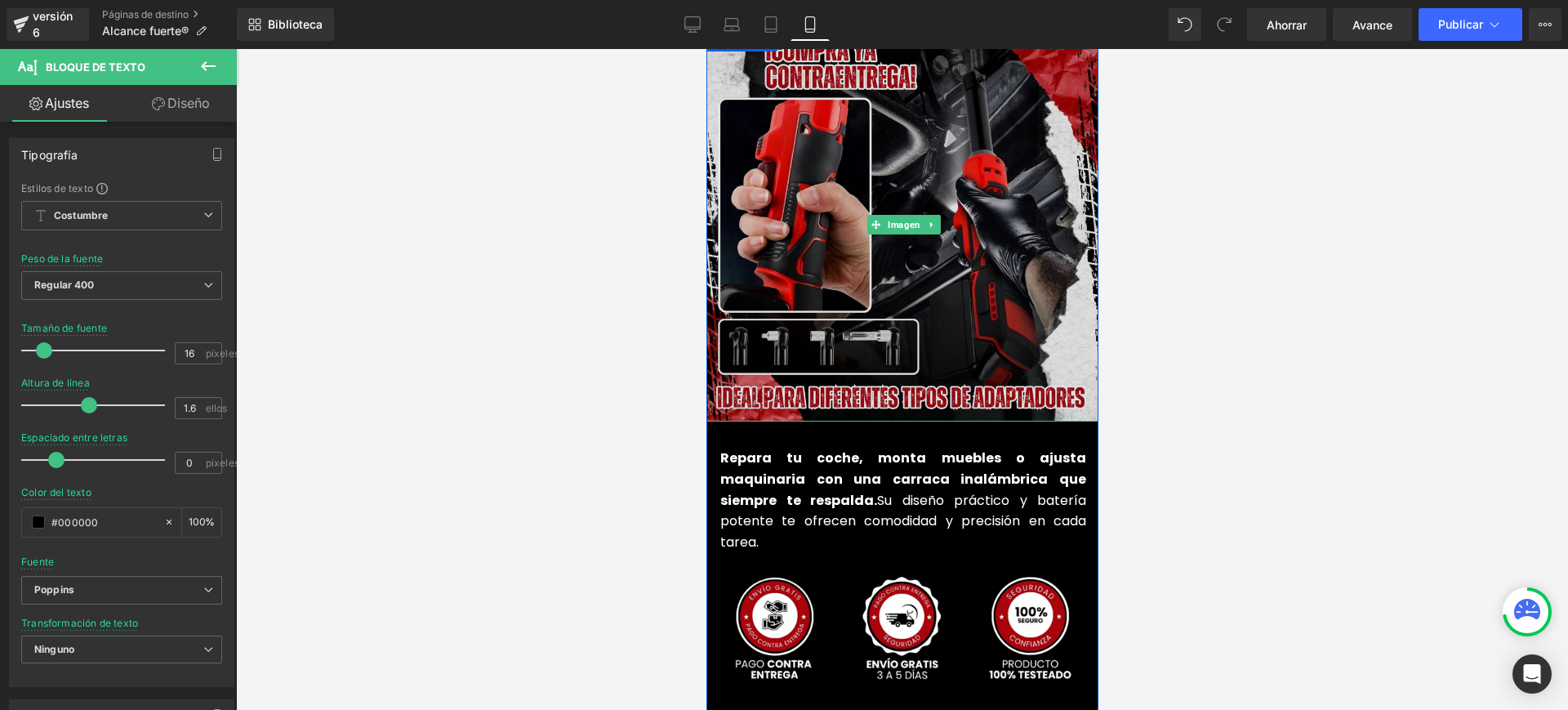
scroll to position [3778, 0]
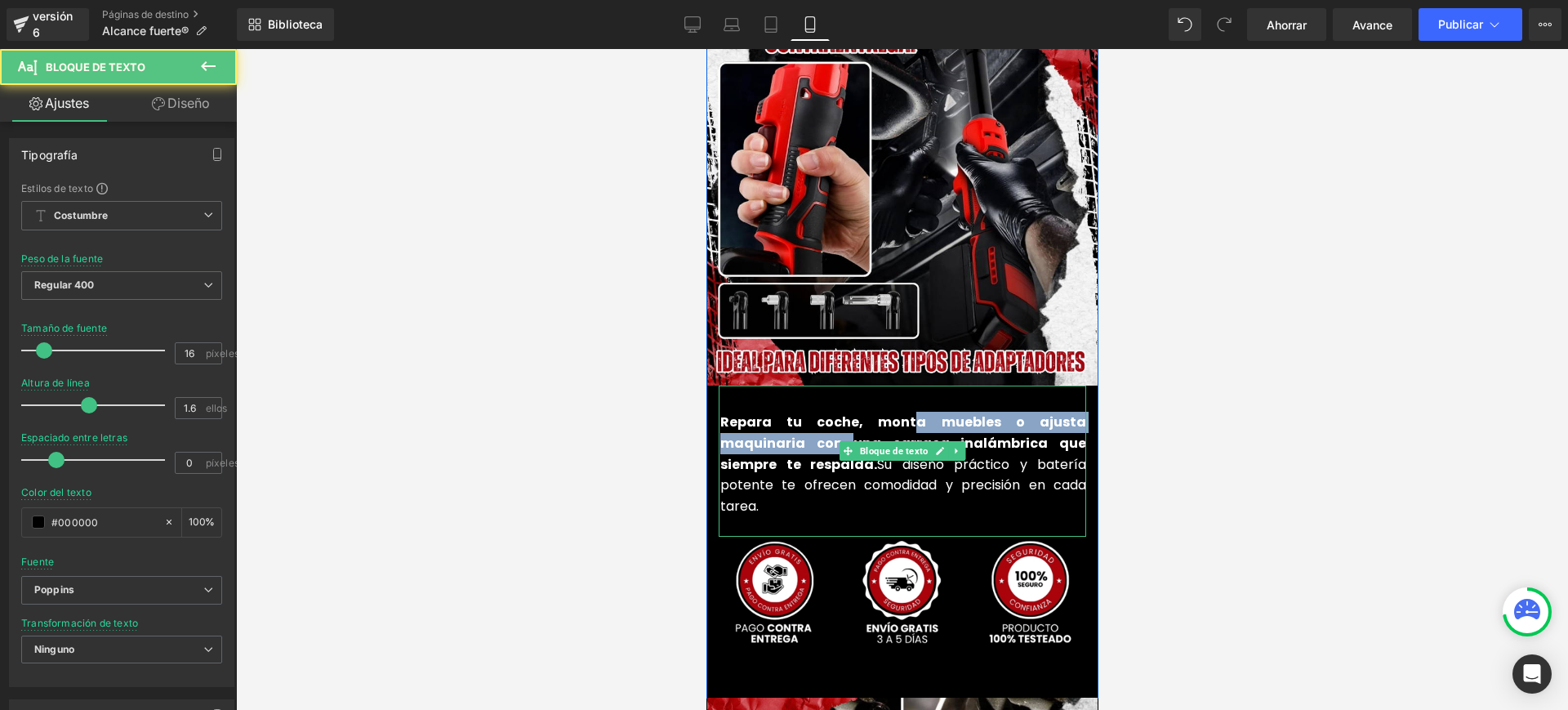
drag, startPoint x: 746, startPoint y: 411, endPoint x: 872, endPoint y: 395, distance: 127.0
click at [868, 412] on font "Repara tu coche, monta muebles o ajusta maquinaria con una carraca inalámbrica …" at bounding box center [902, 442] width 366 height 60
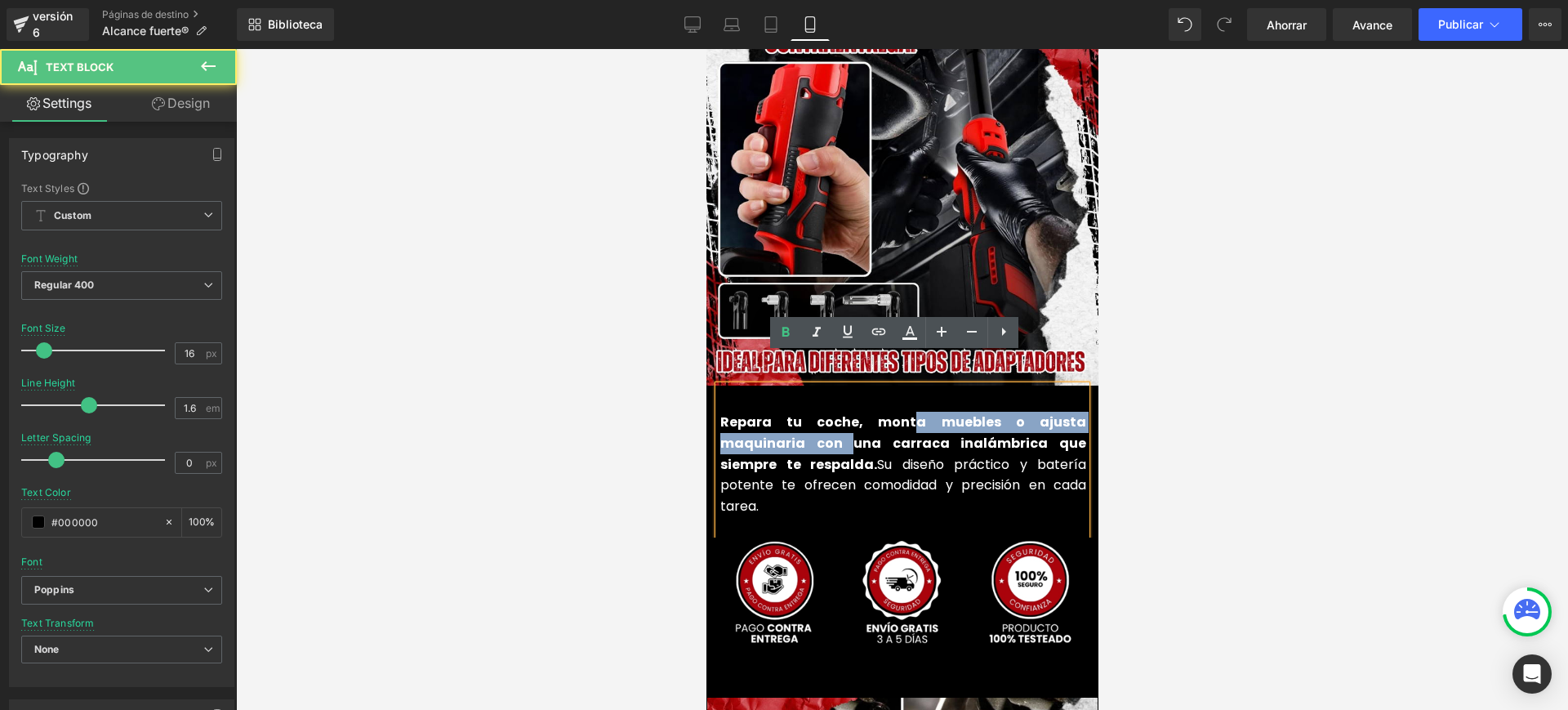
click at [958, 455] on font "Su diseño práctico y batería potente te ofrecen comodidad y precisión en cada t…" at bounding box center [902, 485] width 366 height 60
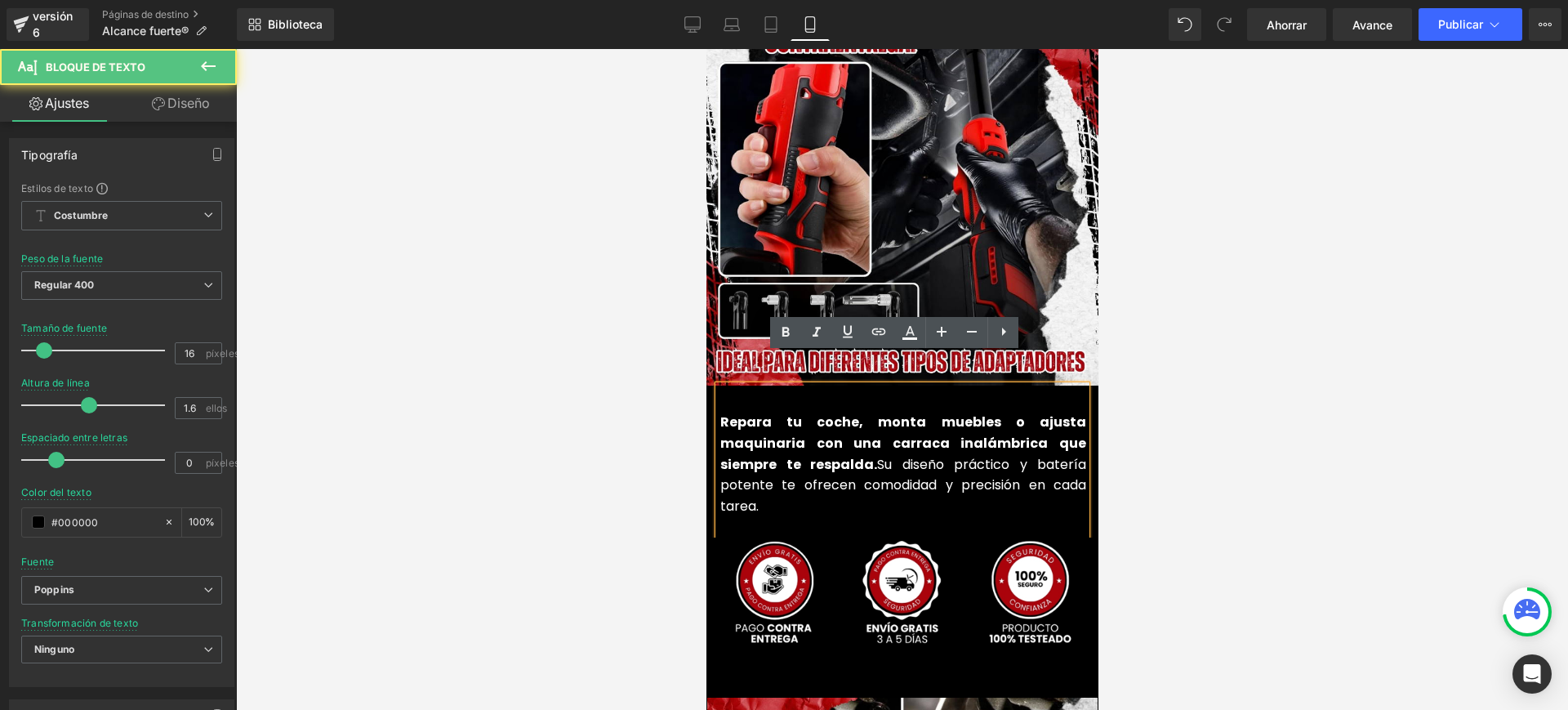
click at [948, 414] on font "Repara tu coche, monta muebles o ajusta maquinaria con una carraca inalámbrica …" at bounding box center [902, 442] width 366 height 60
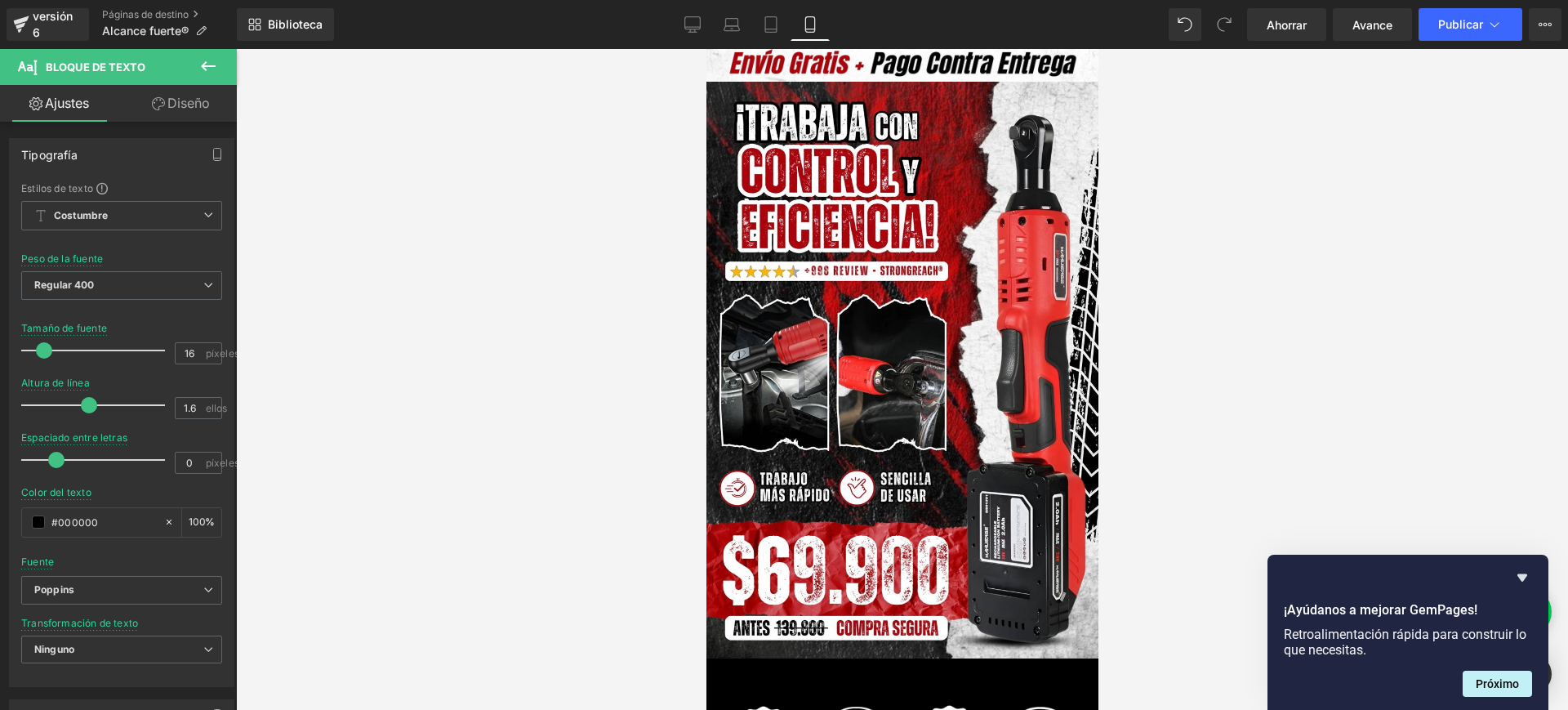
scroll to position [0, 0]
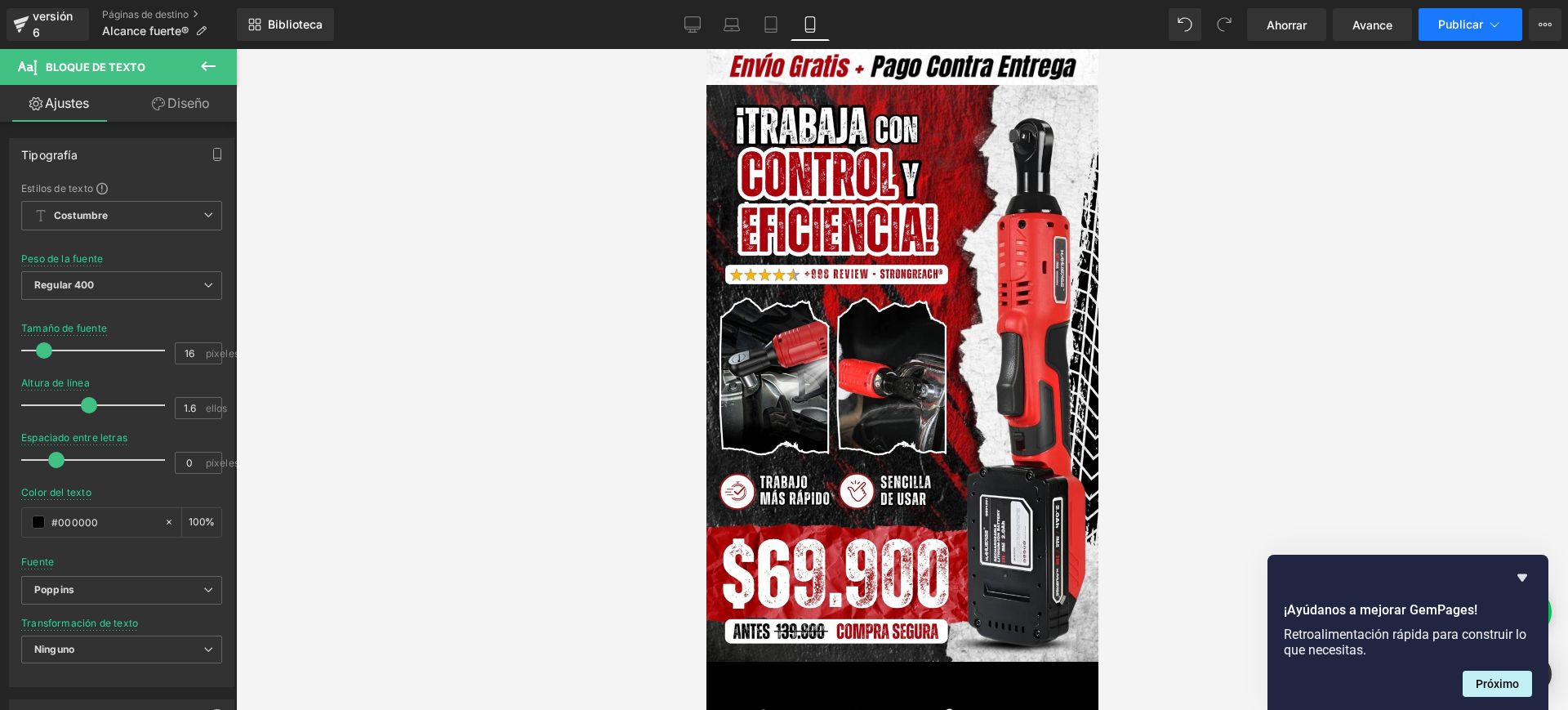
click at [1486, 10] on button "Publicar" at bounding box center [1470, 24] width 104 height 33
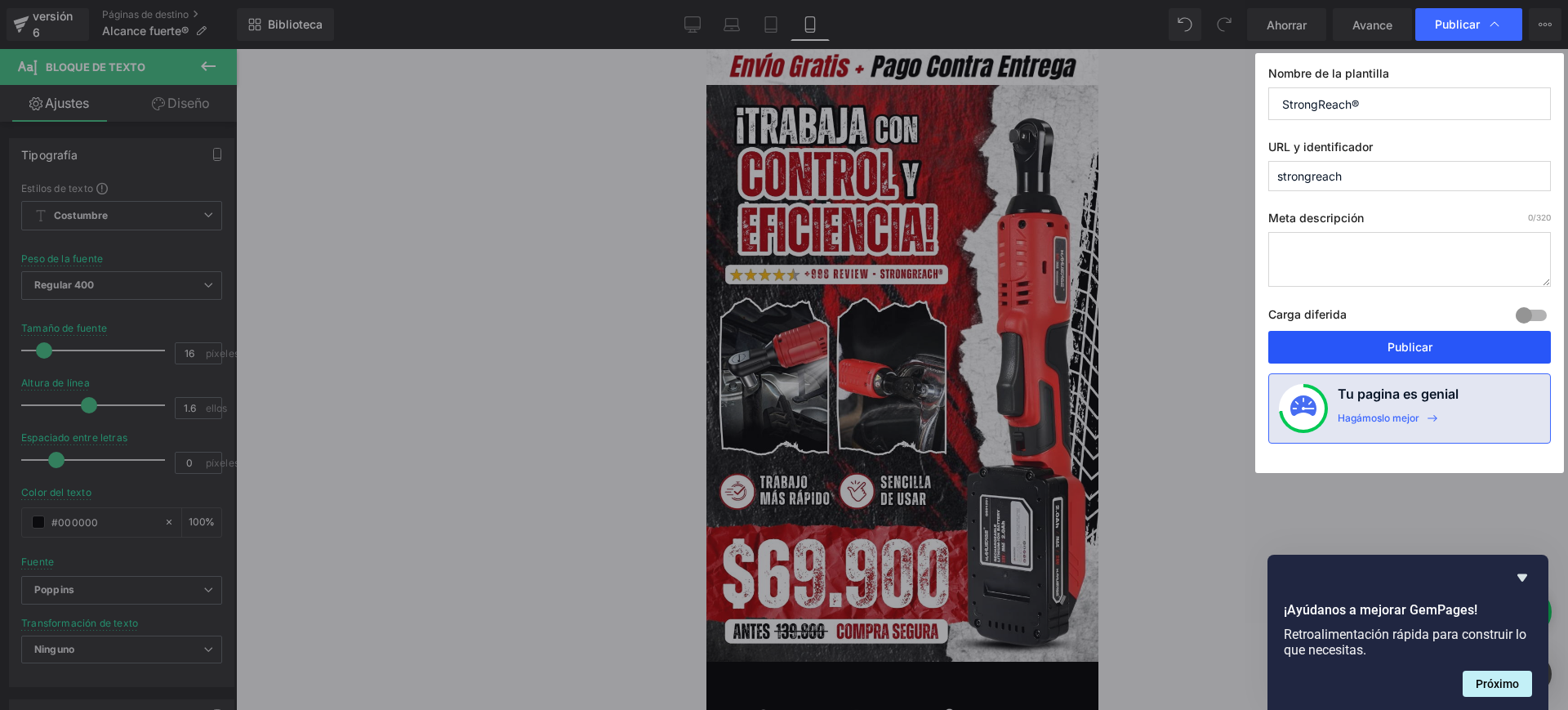
click at [1400, 344] on font "Publicar" at bounding box center [1410, 347] width 45 height 14
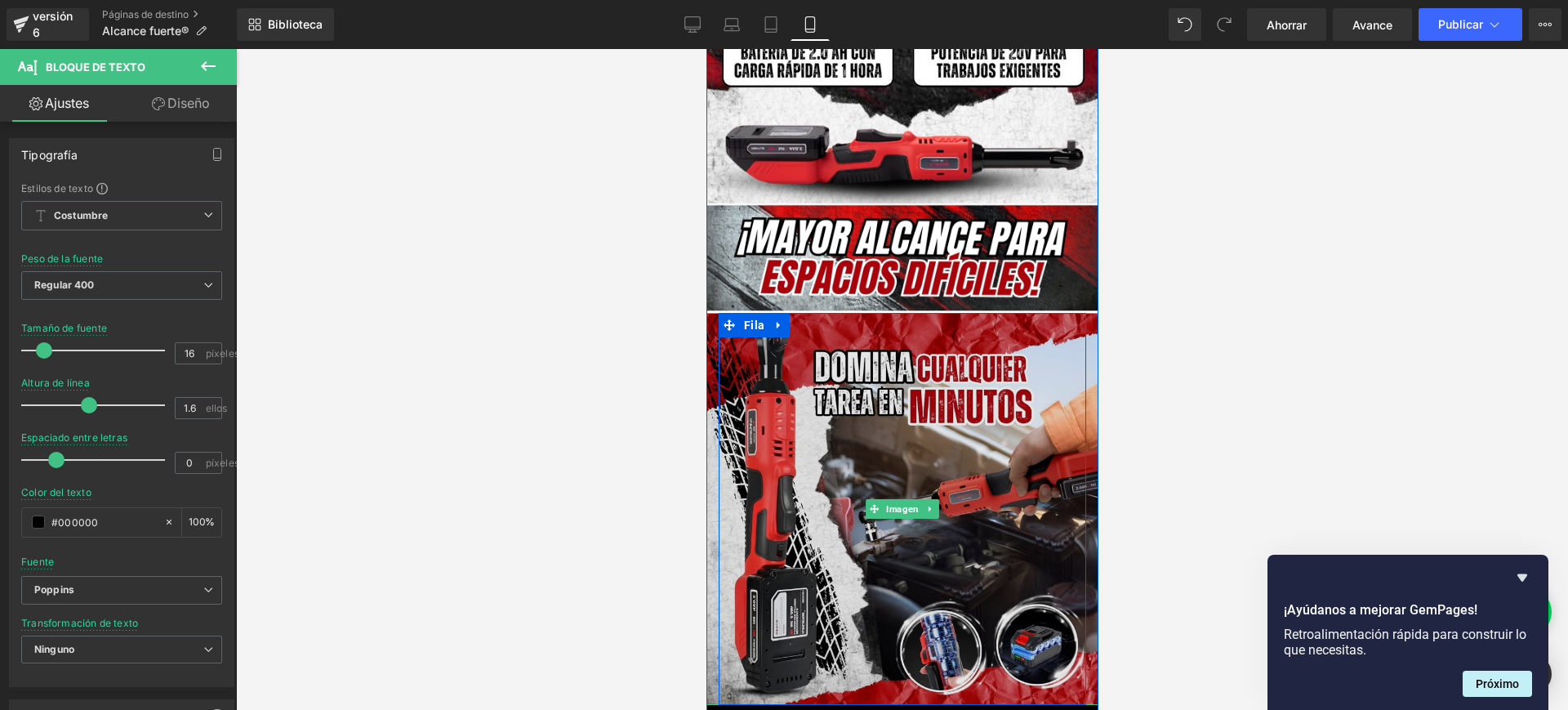
scroll to position [1511, 0]
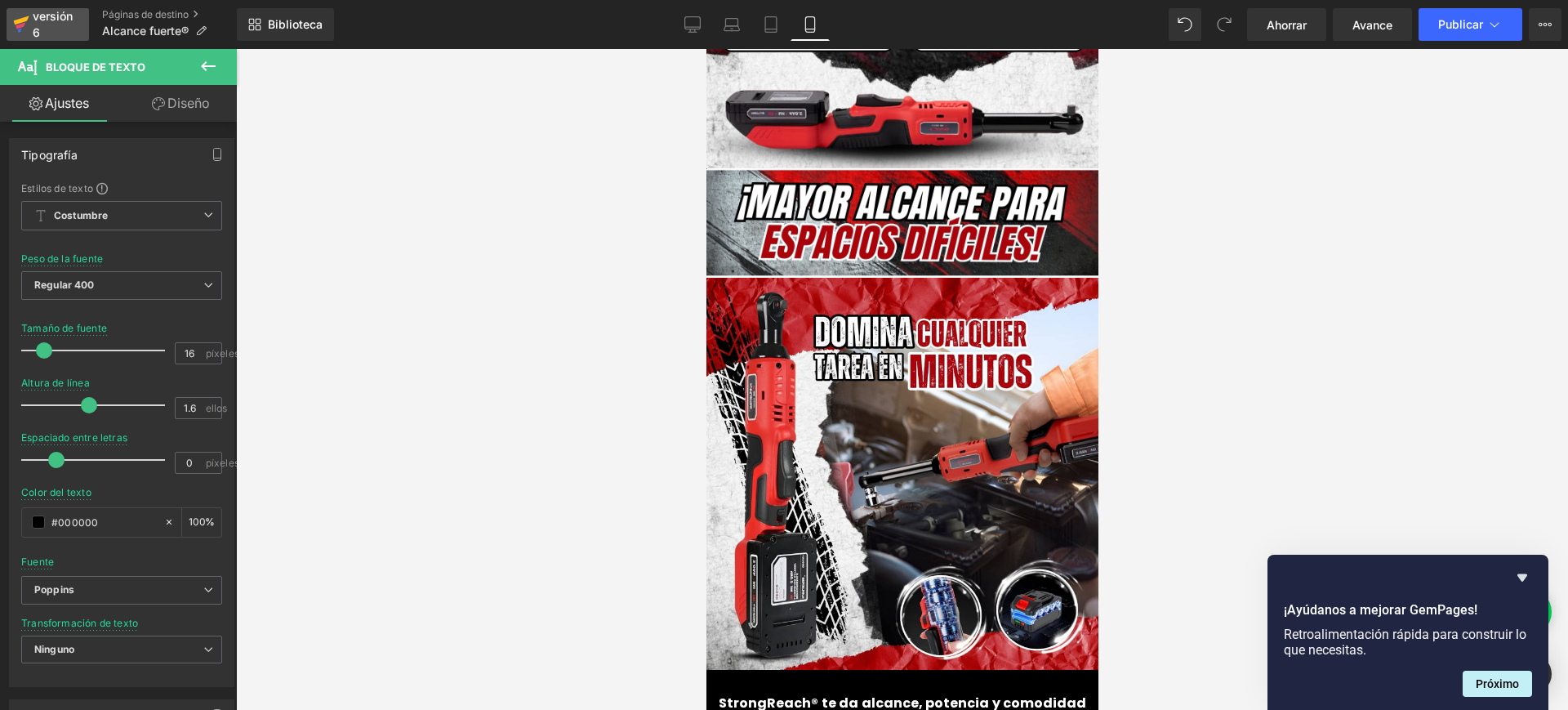
click at [51, 12] on font "versión 6" at bounding box center [52, 24] width 40 height 30
